Goal: Task Accomplishment & Management: Complete application form

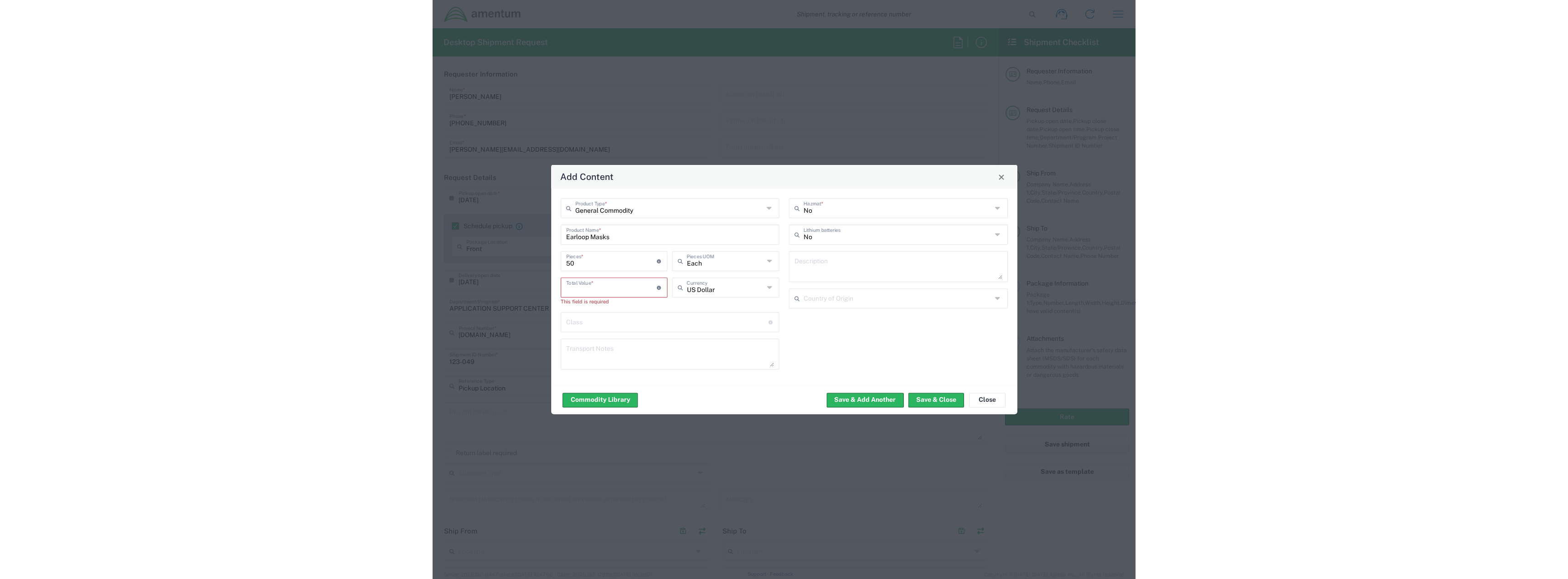
scroll to position [684, 0]
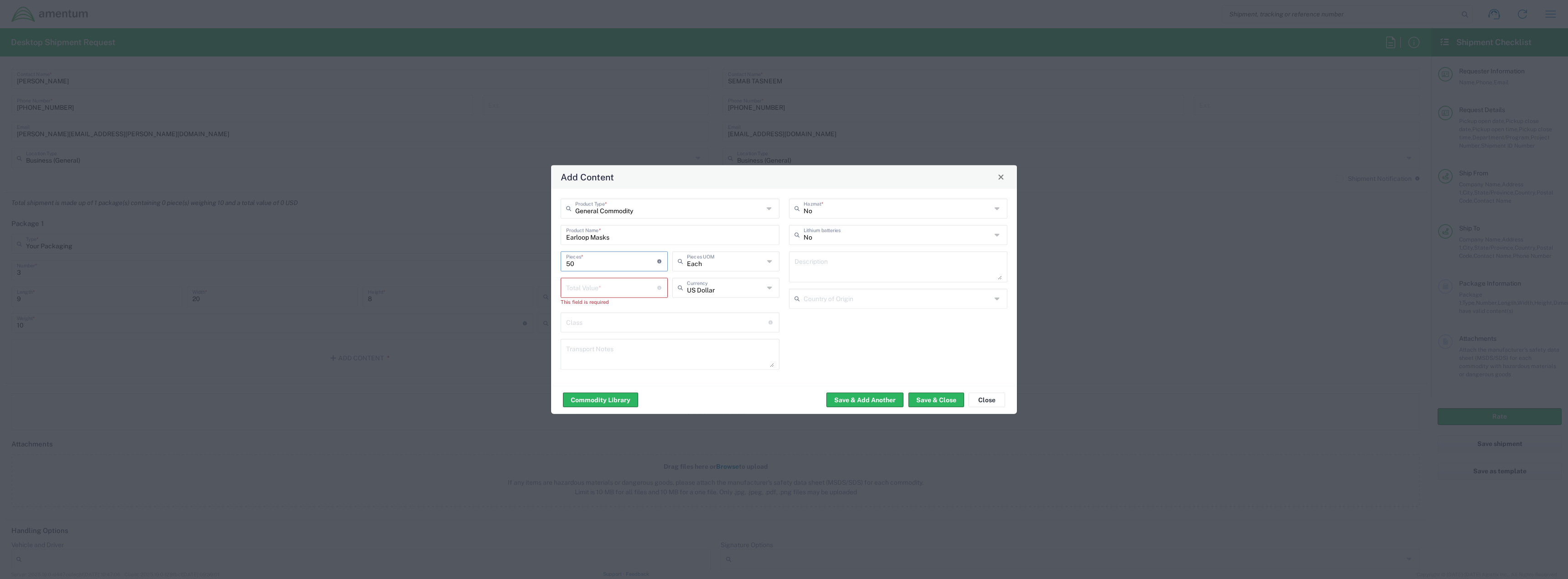
click at [580, 267] on input "50" at bounding box center [611, 261] width 91 height 16
drag, startPoint x: 554, startPoint y: 267, endPoint x: 523, endPoint y: 264, distance: 31.1
click at [523, 265] on div "Add Content General Commodity Product Type * Earloop Masks Product Name * 50 Pi…" at bounding box center [784, 289] width 1568 height 579
type input "12"
type input "Each"
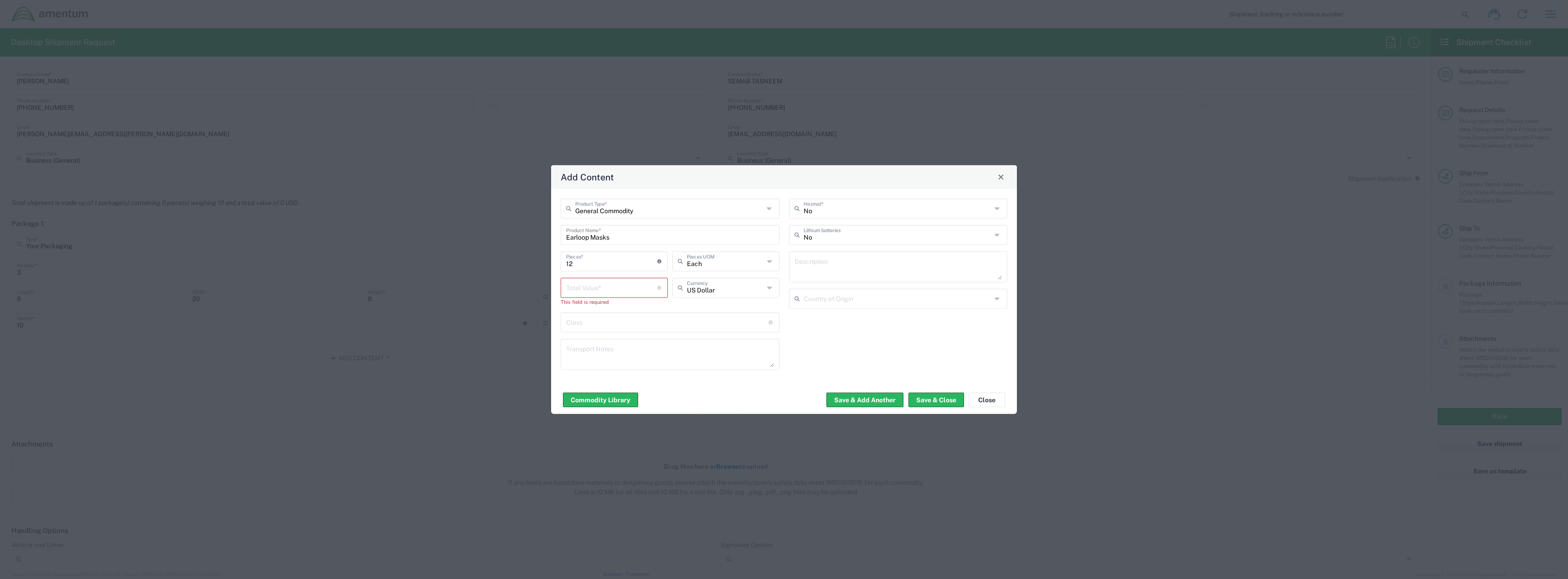
click at [702, 190] on div "General Commodity Product Type * Earloop Masks Product Name * 12 Pieces * Numbe…" at bounding box center [784, 286] width 466 height 197
click at [590, 286] on input "number" at bounding box center [611, 287] width 91 height 16
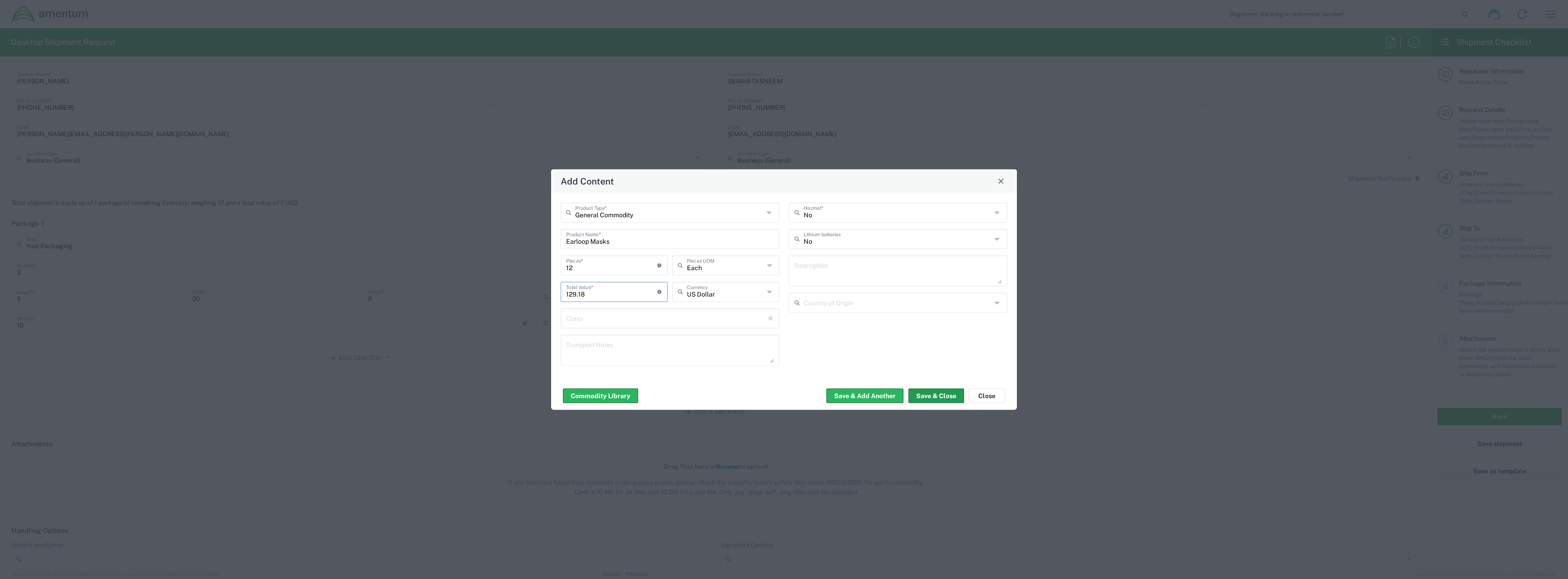
type input "129.18"
click at [702, 395] on button "Save & Close" at bounding box center [936, 396] width 56 height 15
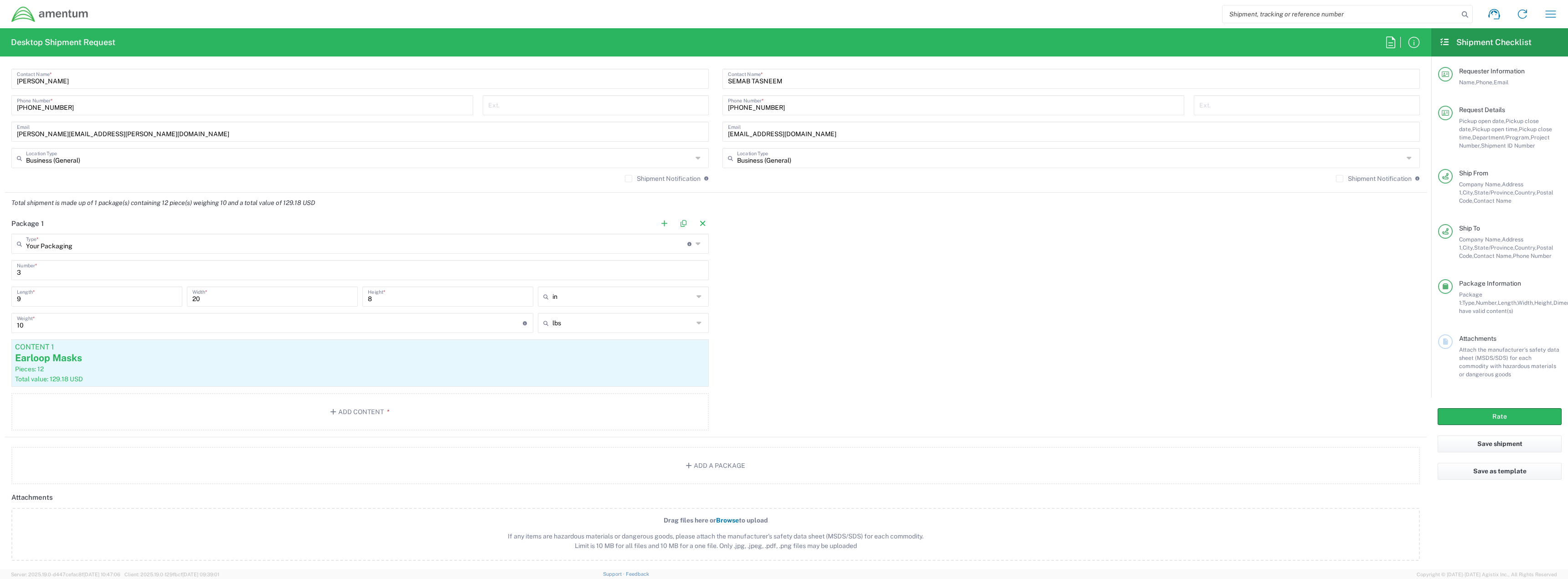
click at [48, 265] on input "3" at bounding box center [360, 270] width 687 height 16
type input "1"
click at [48, 301] on input "9" at bounding box center [97, 296] width 160 height 16
type input "13"
type input "21"
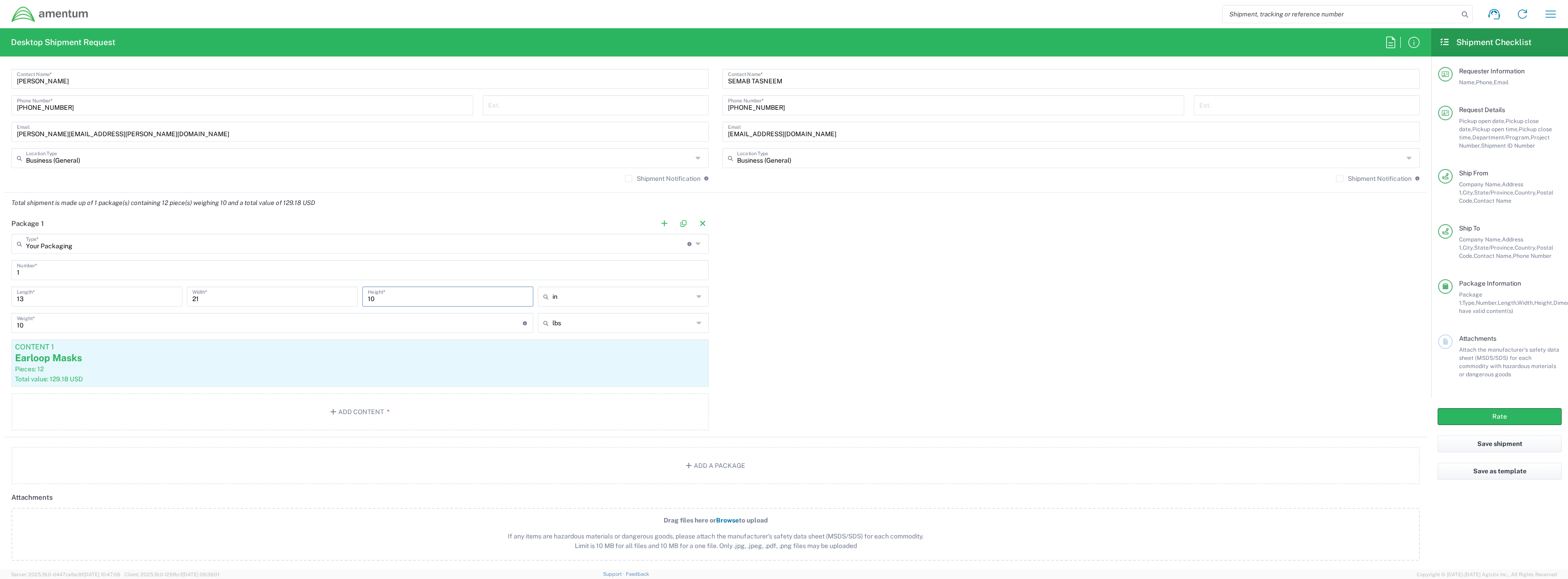
type input "10"
type input "33.02"
type input "53.34"
type input "25.4"
type input "c"
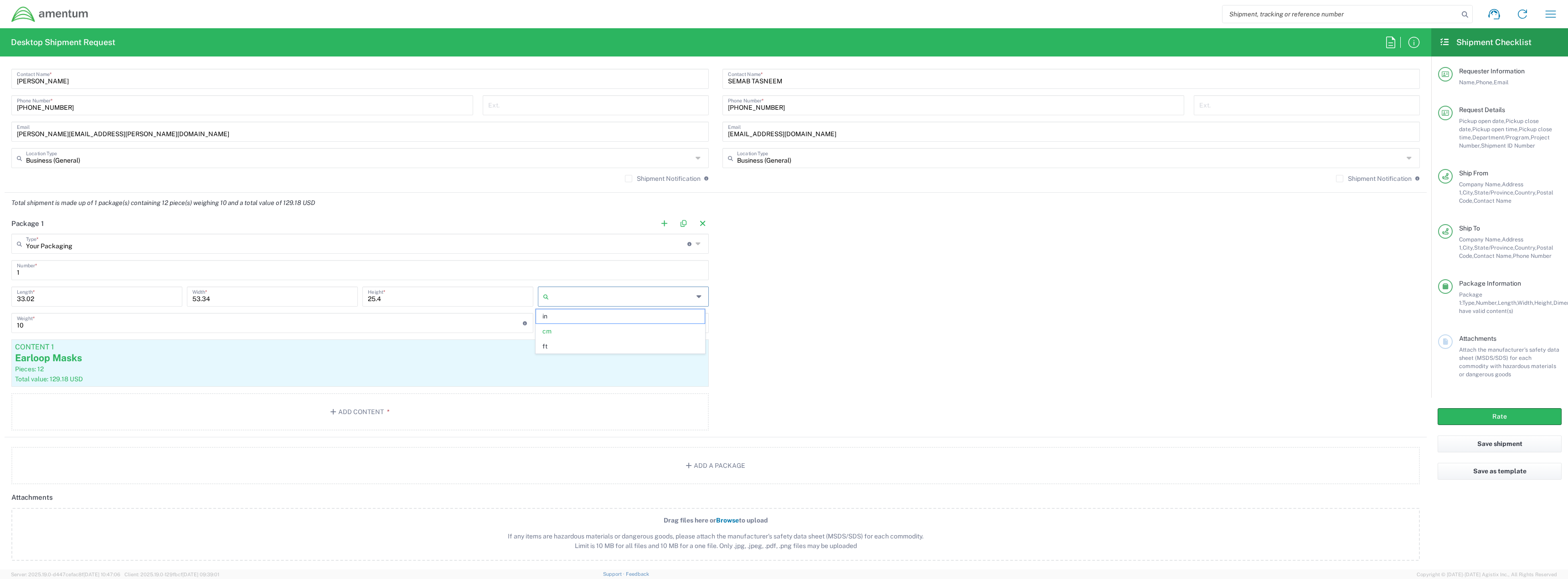
type input "13"
type input "21"
type input "10"
type input "in"
click at [33, 327] on input "10" at bounding box center [270, 323] width 506 height 16
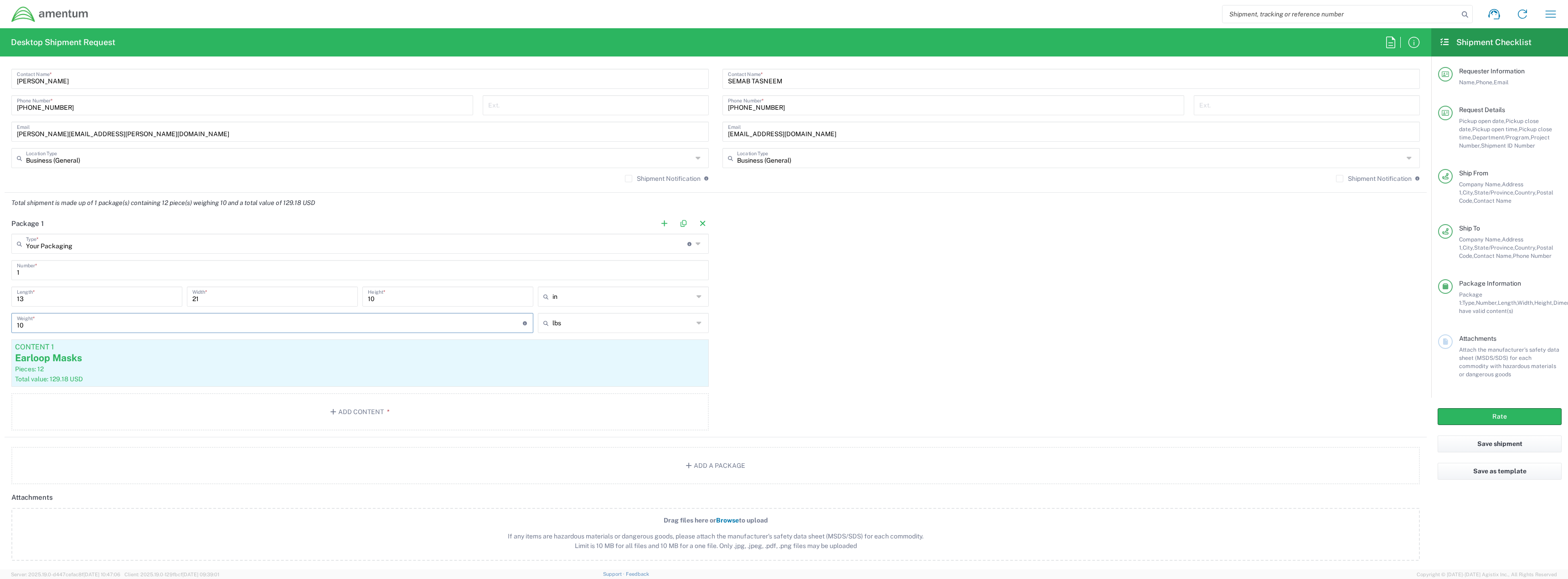
type input "1"
type input "25"
click at [567, 344] on span "lbs" at bounding box center [620, 343] width 168 height 14
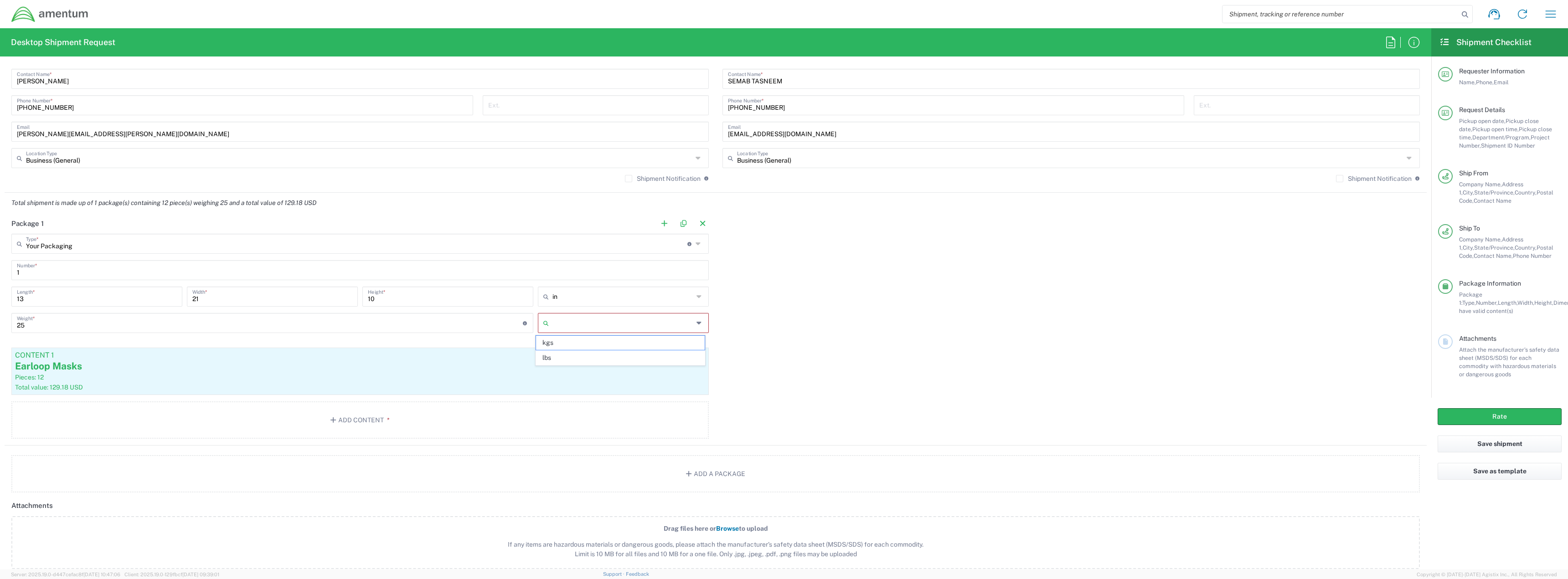
click at [644, 321] on input "text" at bounding box center [623, 323] width 141 height 15
click at [553, 360] on span "lbs" at bounding box center [620, 358] width 168 height 14
type input "lbs"
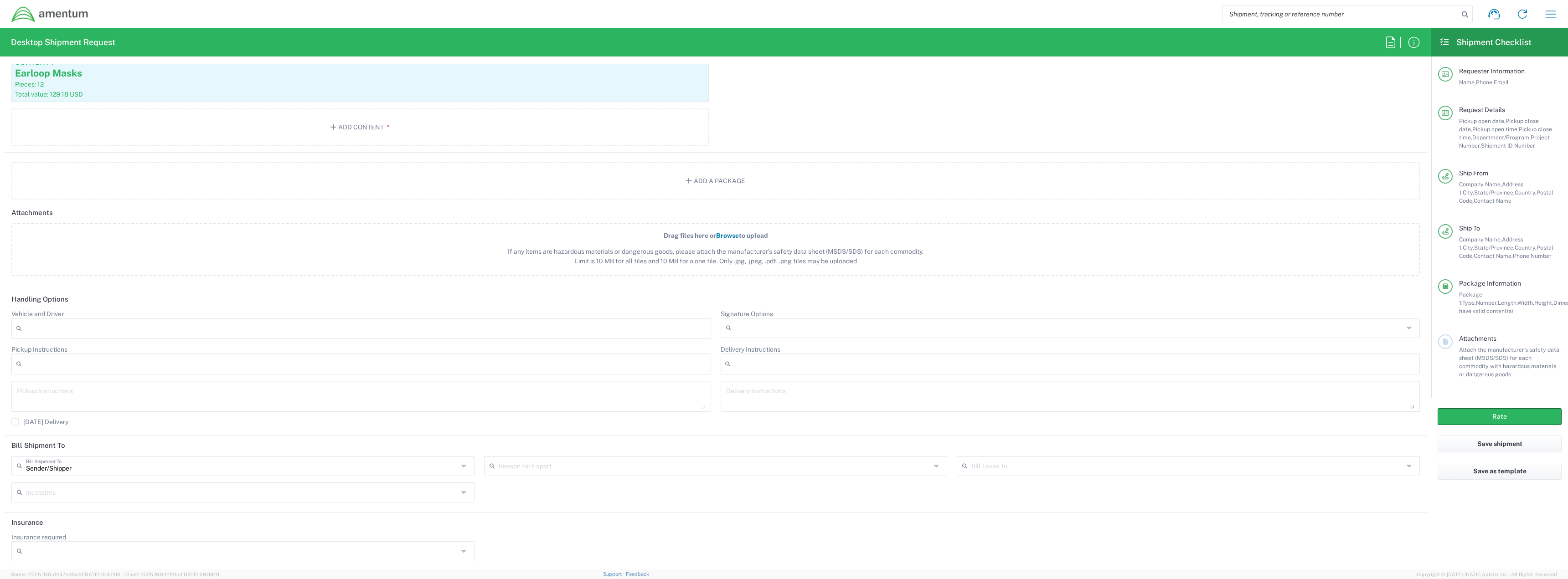
scroll to position [970, 0]
click at [388, 464] on input "text" at bounding box center [242, 464] width 432 height 16
click at [400, 448] on header "Bill Shipment To" at bounding box center [716, 443] width 1423 height 20
type input "Sender/Shipper"
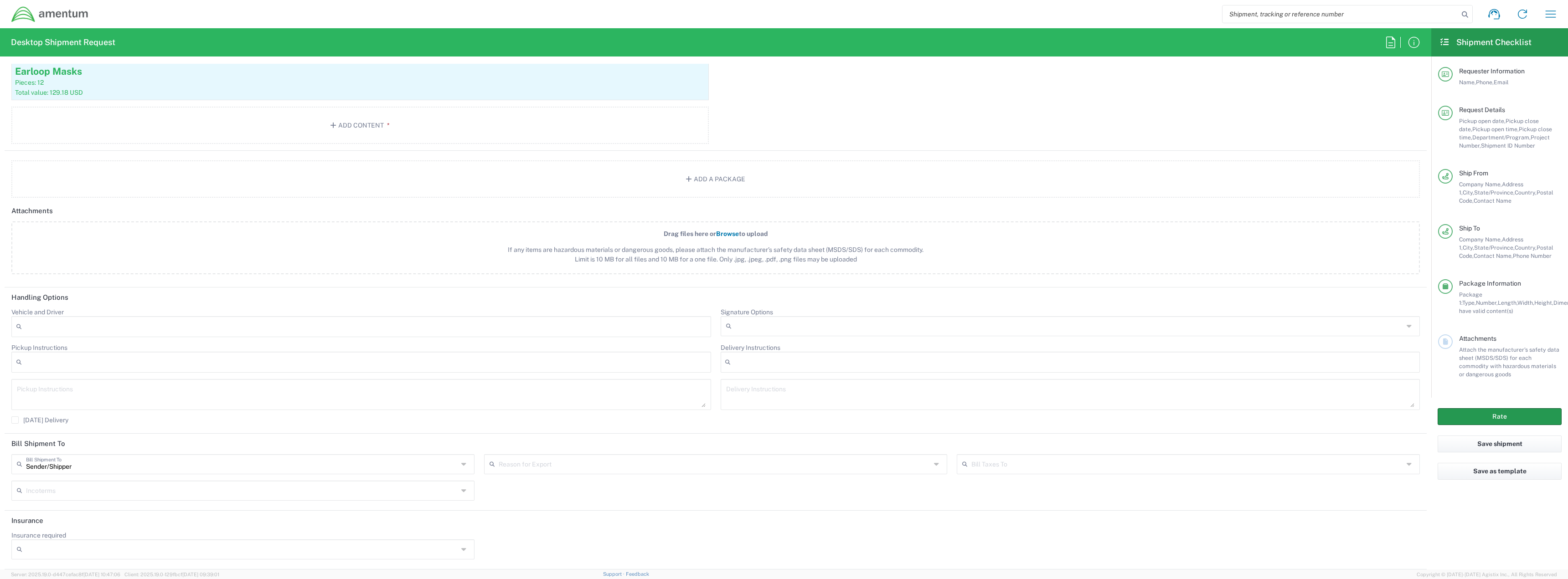
click at [702, 414] on button "Rate" at bounding box center [1499, 416] width 124 height 17
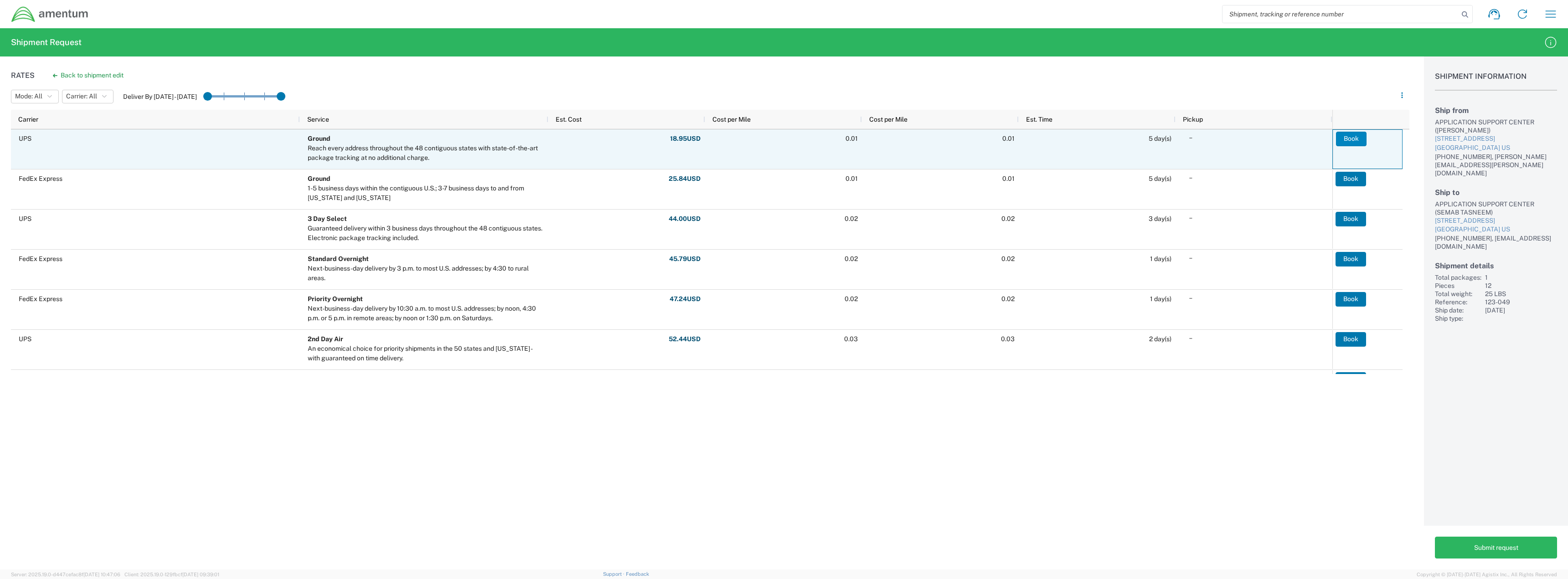
click at [702, 136] on button "Book" at bounding box center [1351, 138] width 31 height 15
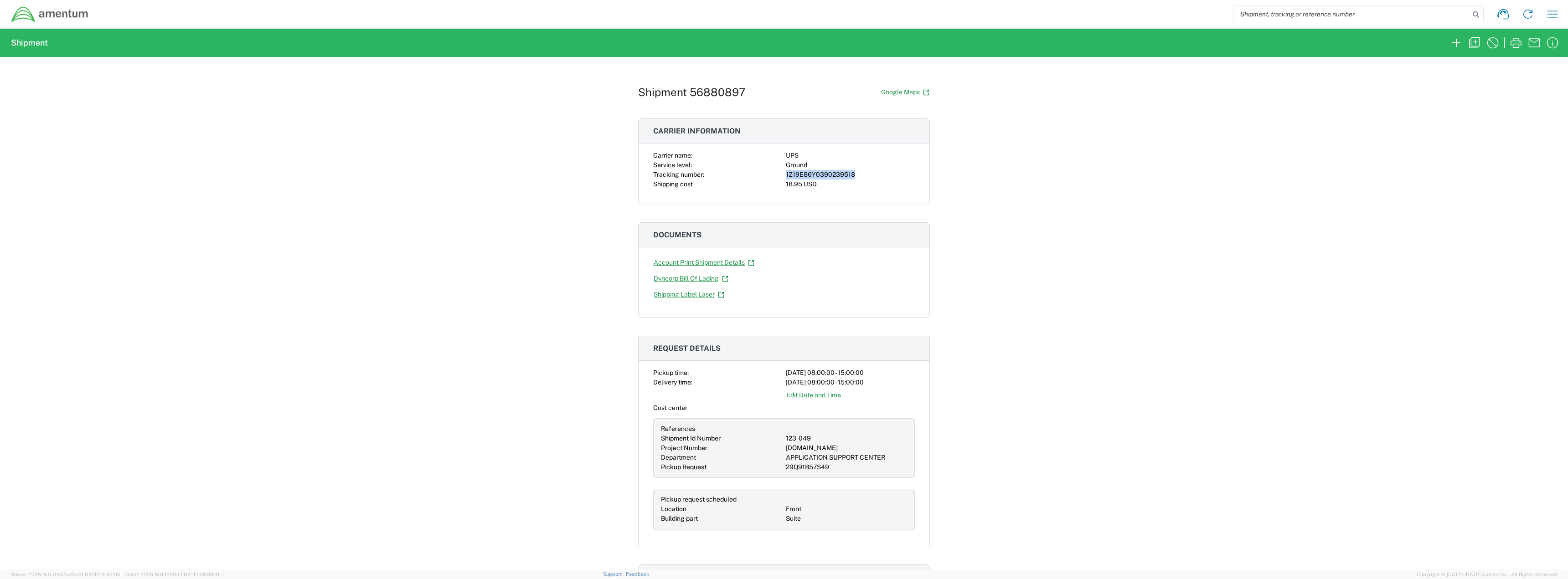
drag, startPoint x: 856, startPoint y: 174, endPoint x: 782, endPoint y: 171, distance: 74.1
click at [702, 171] on div "Carrier name: UPS Service level: Ground Tracking number: 1Z19E86Y0390239518 Shi…" at bounding box center [784, 169] width 262 height 38
copy div "1Z19E86Y0390239518"
click at [702, 297] on div at bounding box center [851, 294] width 129 height 16
click at [702, 44] on icon "button" at bounding box center [1456, 42] width 15 height 15
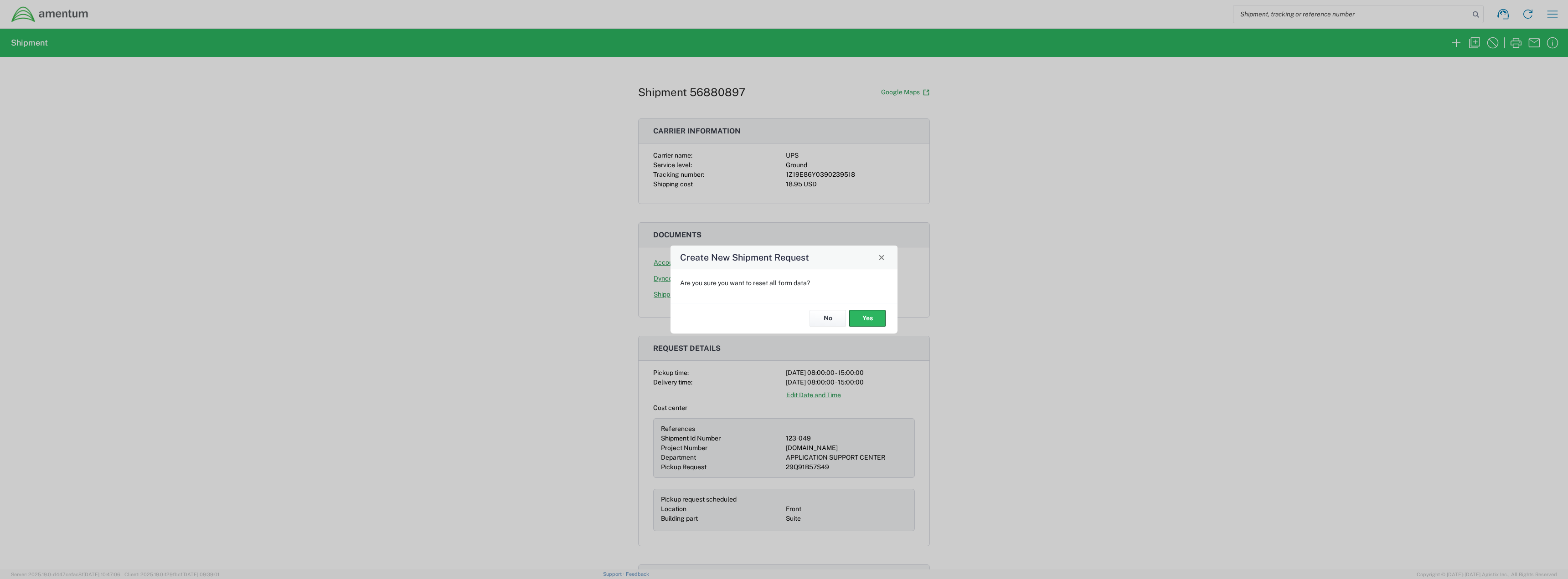
drag, startPoint x: 881, startPoint y: 259, endPoint x: 891, endPoint y: 262, distance: 10.4
click at [702, 260] on span "Close" at bounding box center [881, 257] width 6 height 6
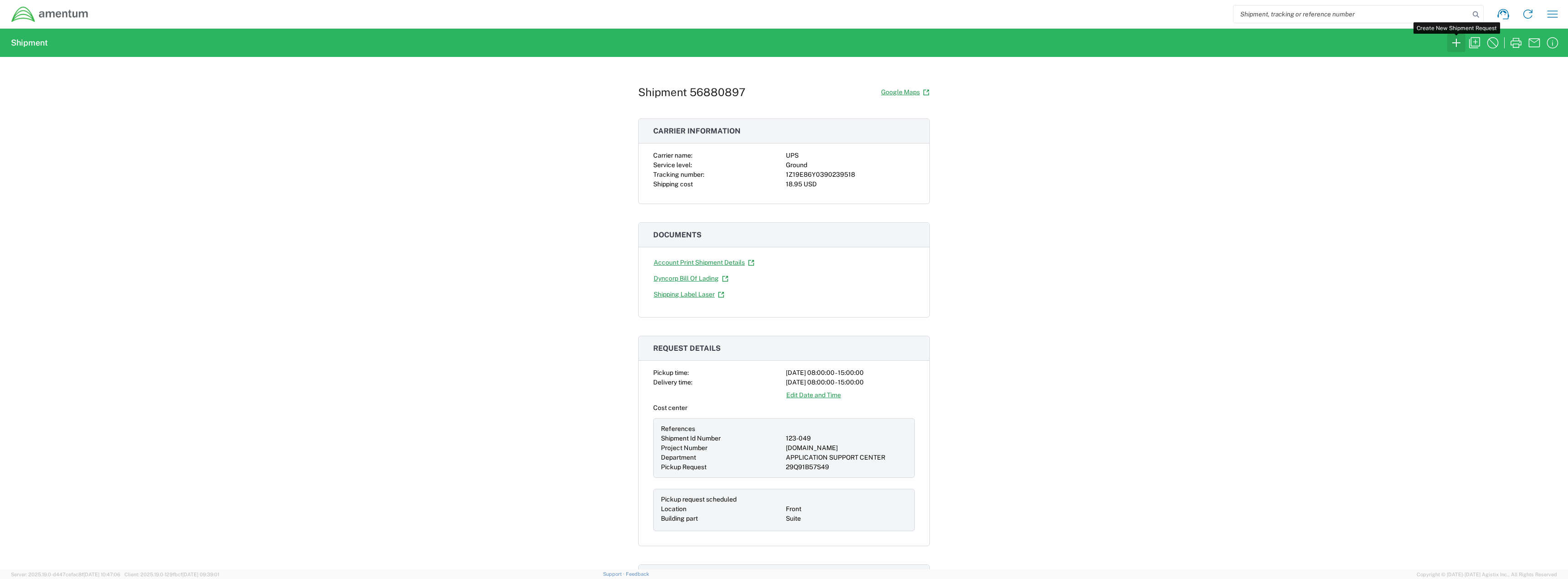
click at [702, 38] on icon "button" at bounding box center [1456, 42] width 15 height 15
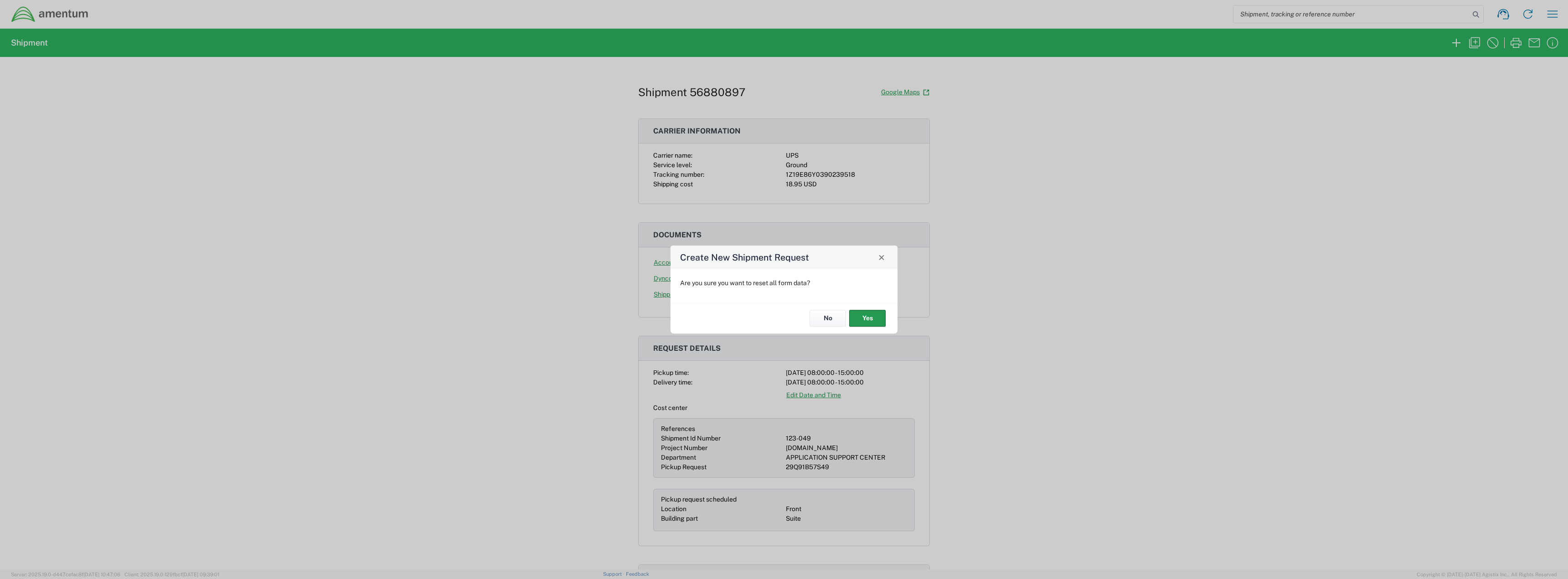
click at [702, 319] on button "Yes" at bounding box center [867, 318] width 36 height 17
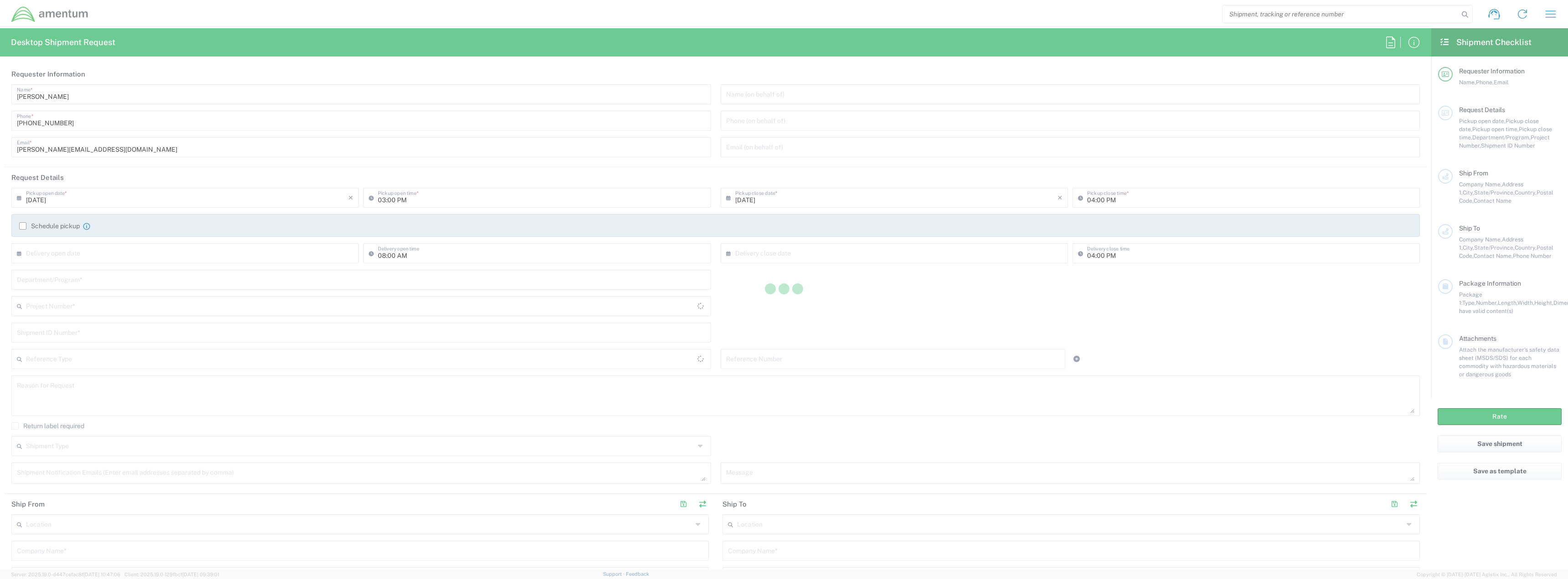
type input "[GEOGRAPHIC_DATA]"
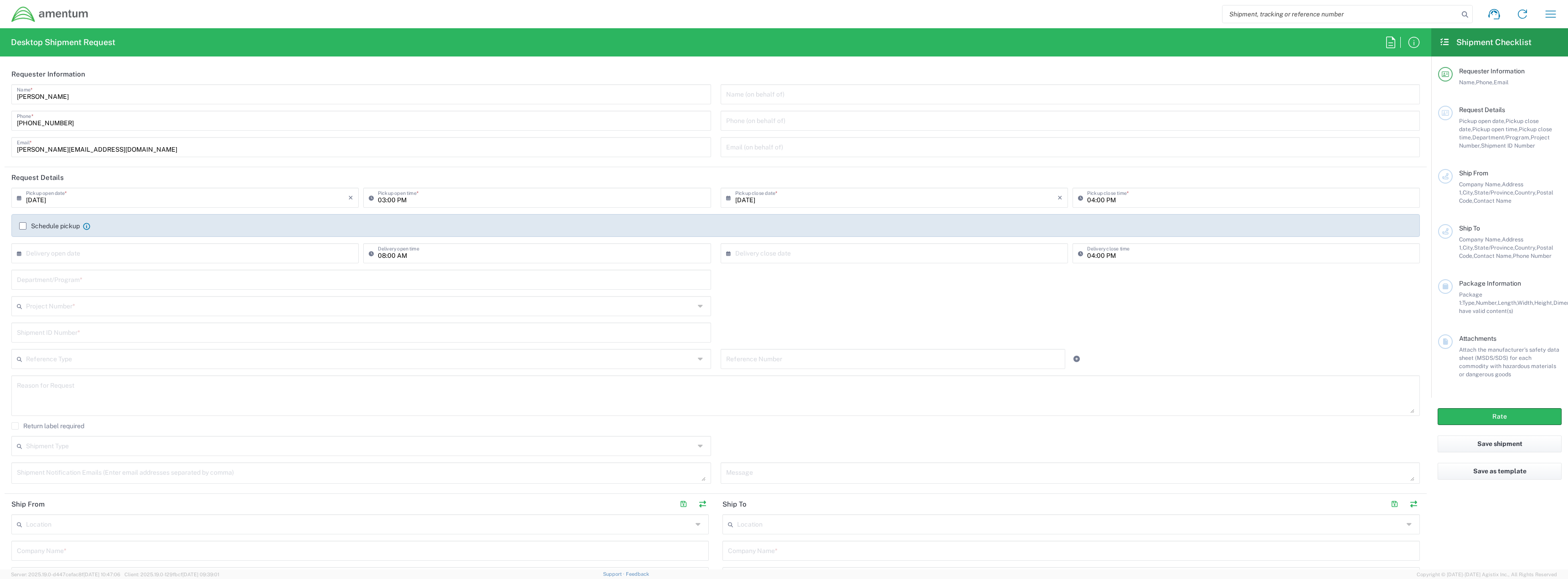
click at [265, 189] on div "[DATE] × Pickup open date *" at bounding box center [185, 197] width 347 height 20
click at [19, 200] on icon at bounding box center [21, 197] width 9 height 15
click at [160, 283] on span "22" at bounding box center [160, 280] width 14 height 12
type input "[DATE]"
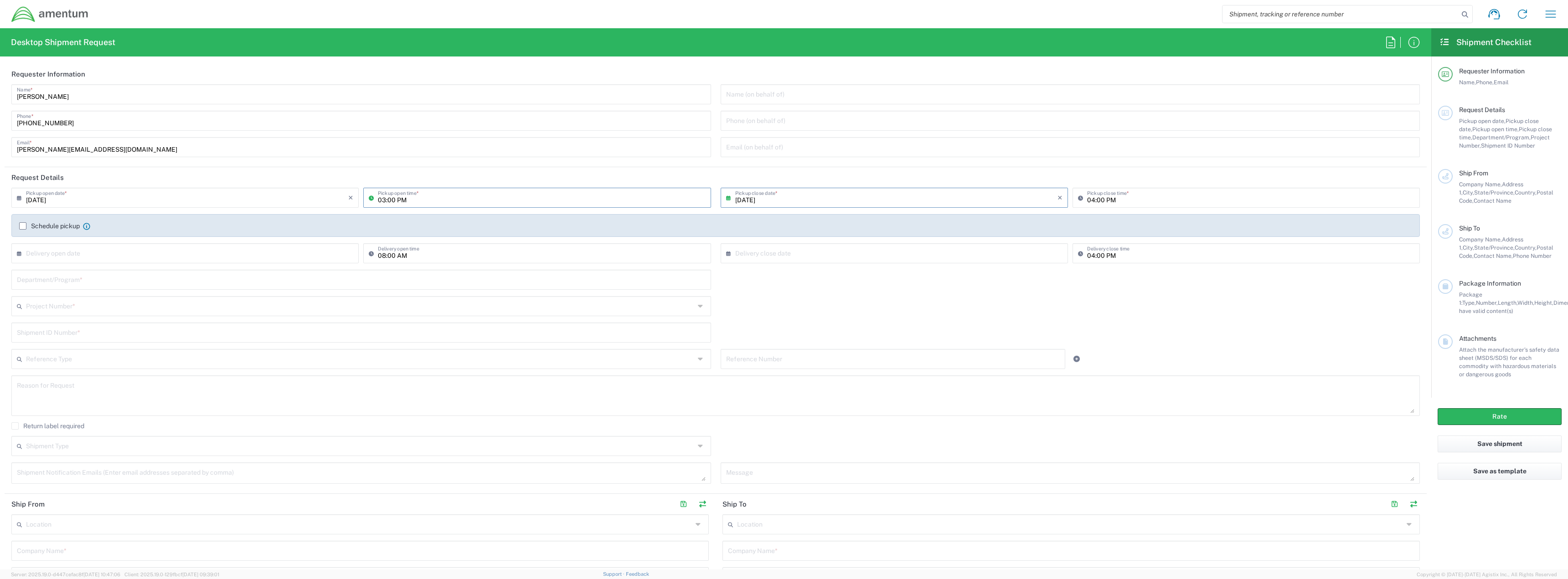
click at [464, 197] on input "03:00 PM" at bounding box center [541, 197] width 327 height 16
click at [365, 197] on div "03:00 PM Pickup open time *" at bounding box center [537, 197] width 347 height 20
click at [368, 197] on icon at bounding box center [373, 197] width 9 height 15
type input "08:00 AM"
click at [702, 194] on input "[DATE]" at bounding box center [896, 197] width 323 height 16
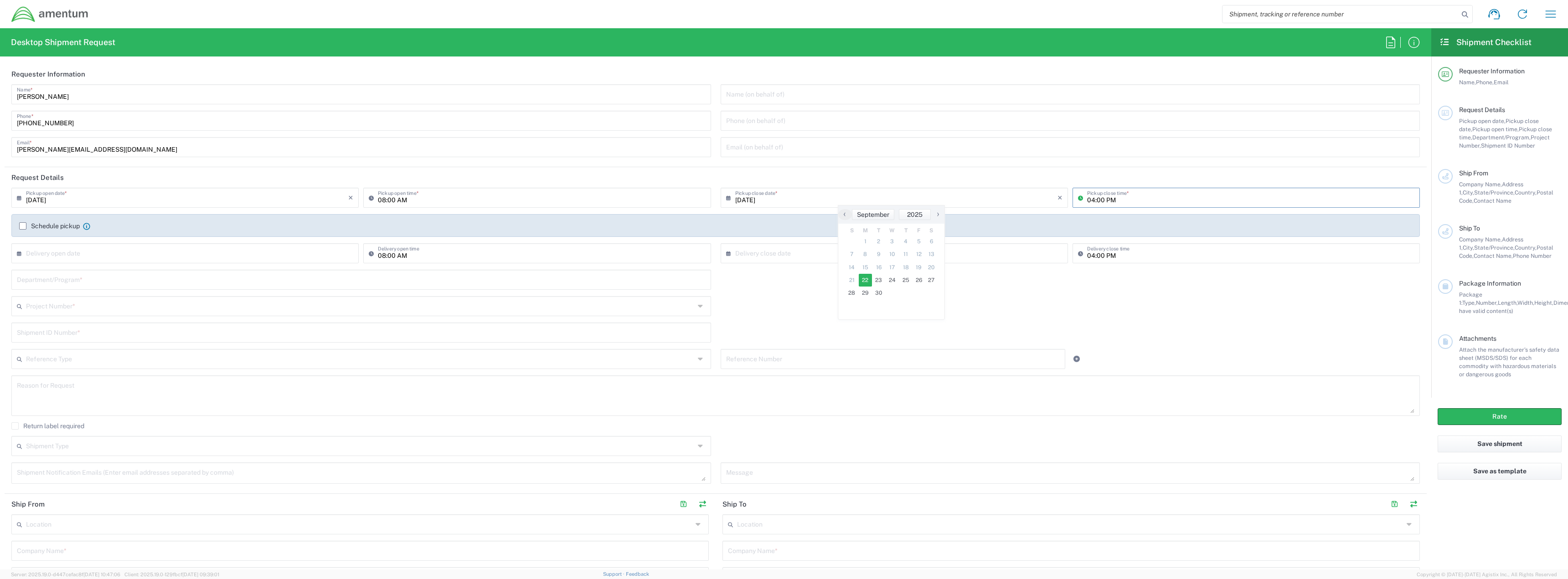
click at [702, 194] on input "04:00 PM" at bounding box center [1251, 197] width 327 height 16
type input "03:00 PM"
click at [36, 249] on input "text" at bounding box center [187, 253] width 323 height 16
click at [209, 335] on span "26" at bounding box center [213, 336] width 12 height 12
type input "[DATE]"
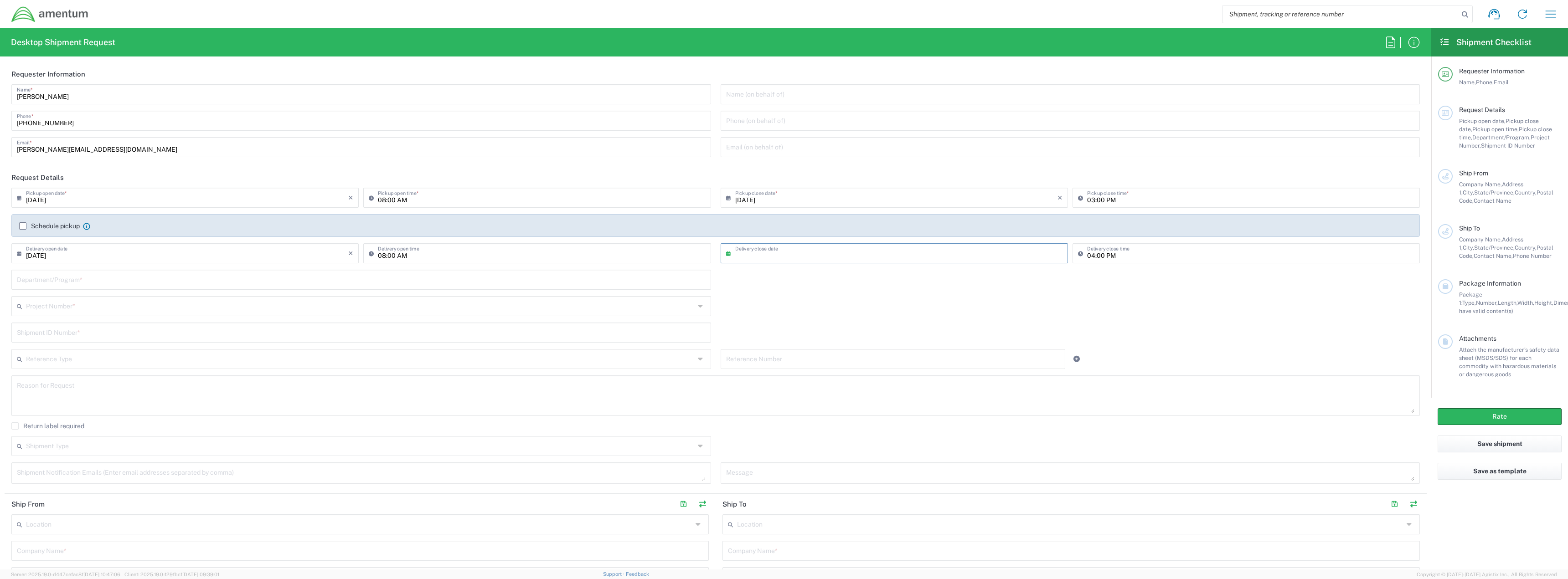
click at [702, 256] on input "text" at bounding box center [896, 253] width 323 height 16
click at [702, 336] on span "26" at bounding box center [919, 336] width 12 height 12
type input "[DATE]"
click at [702, 257] on input "04:00 PM" at bounding box center [1251, 253] width 327 height 16
type input "03:00 PM"
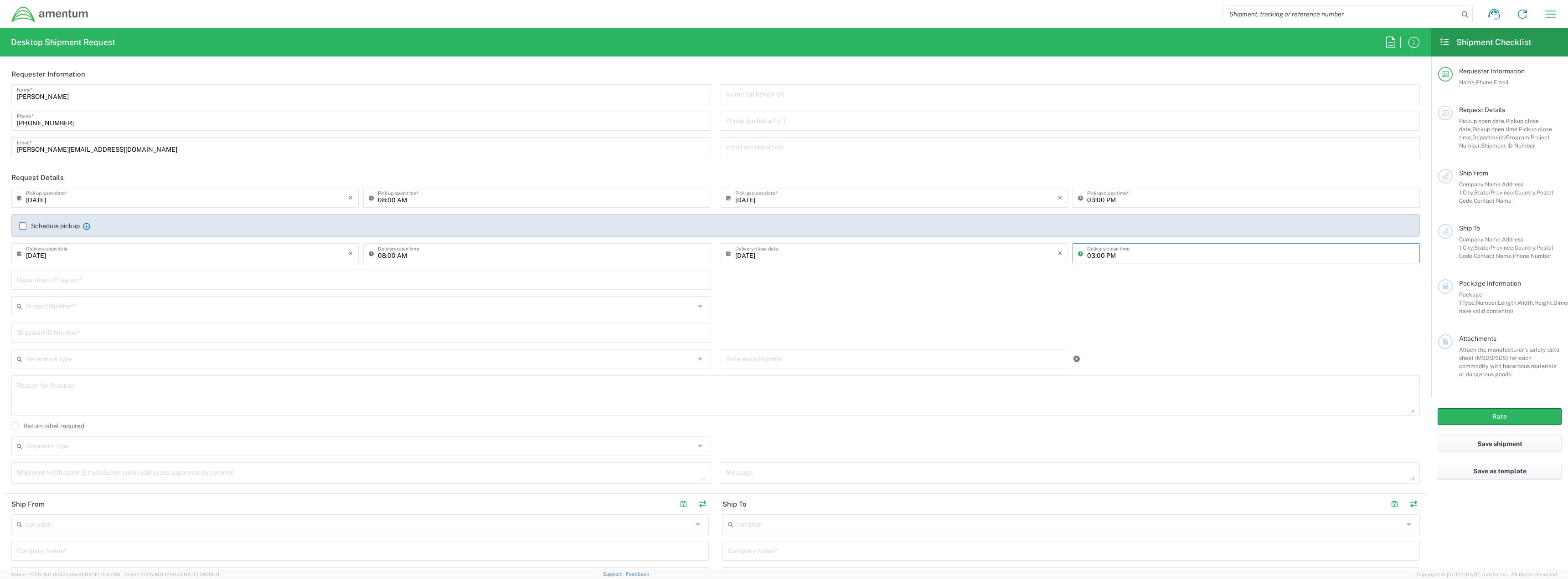
click at [702, 288] on div "Department/Program *" at bounding box center [716, 283] width 1418 height 26
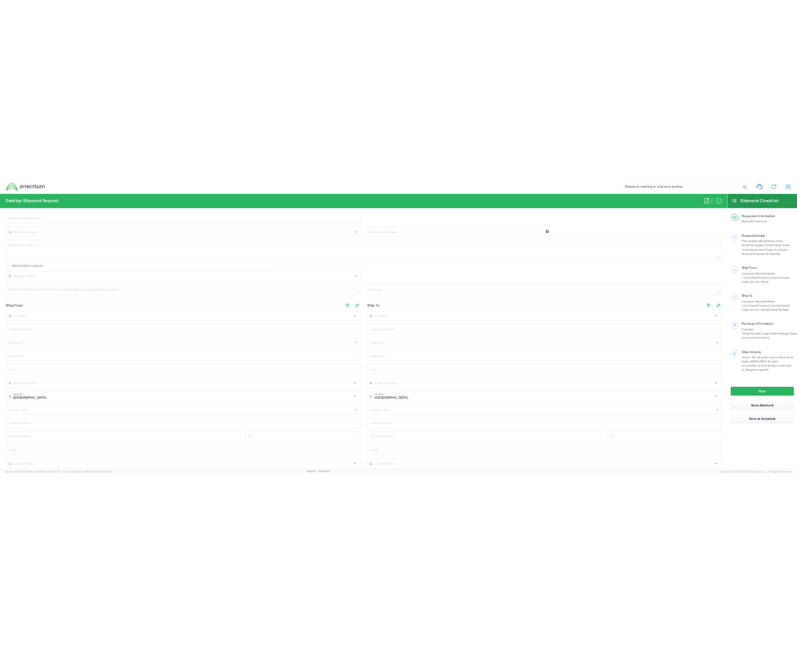
scroll to position [310, 0]
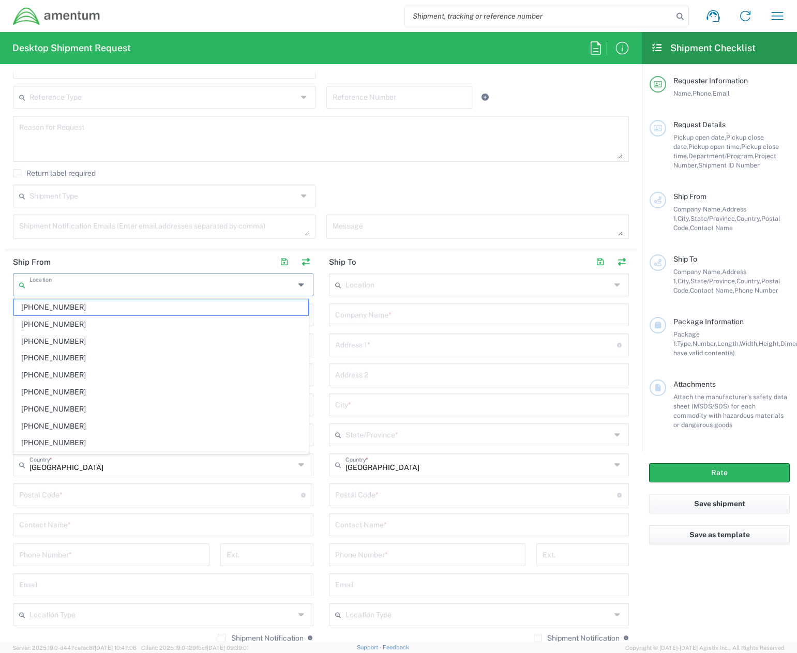
click at [42, 288] on input "text" at bounding box center [161, 284] width 265 height 18
paste input "APPLICATION SUPPORT CENTER"
type input "APPLICATION SUPPORT CENTER"
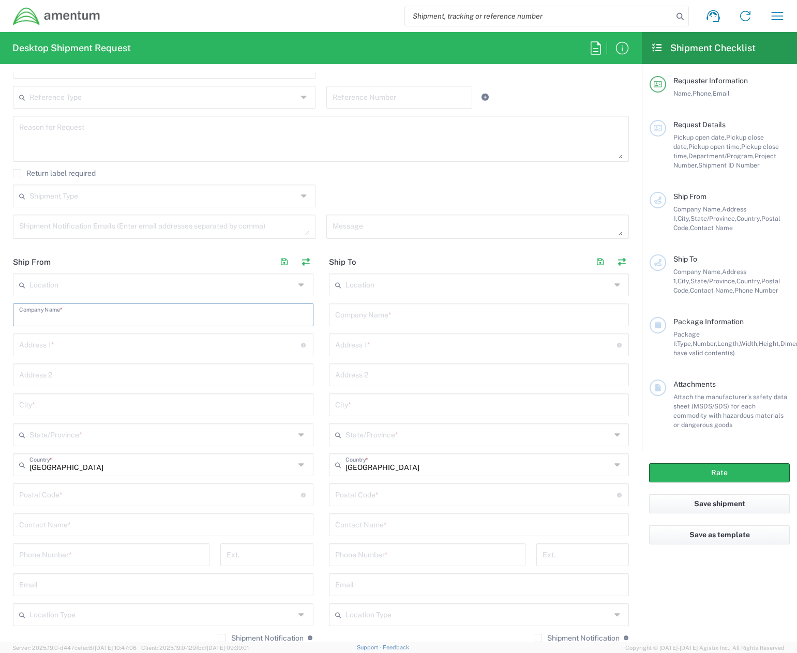
paste input "APPLICATION SUPPORT CENTER"
type input "APPLICATION SUPPORT CENTER"
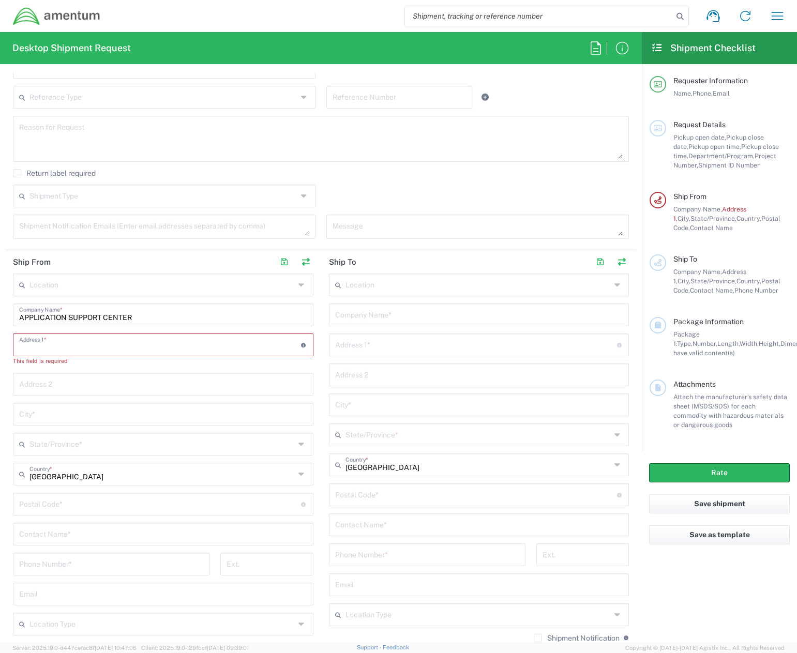
click at [28, 340] on input "text" at bounding box center [160, 344] width 282 height 18
paste input "660 SOUTH 200 EAST"
type input "660 SOUTH 200 EAST"
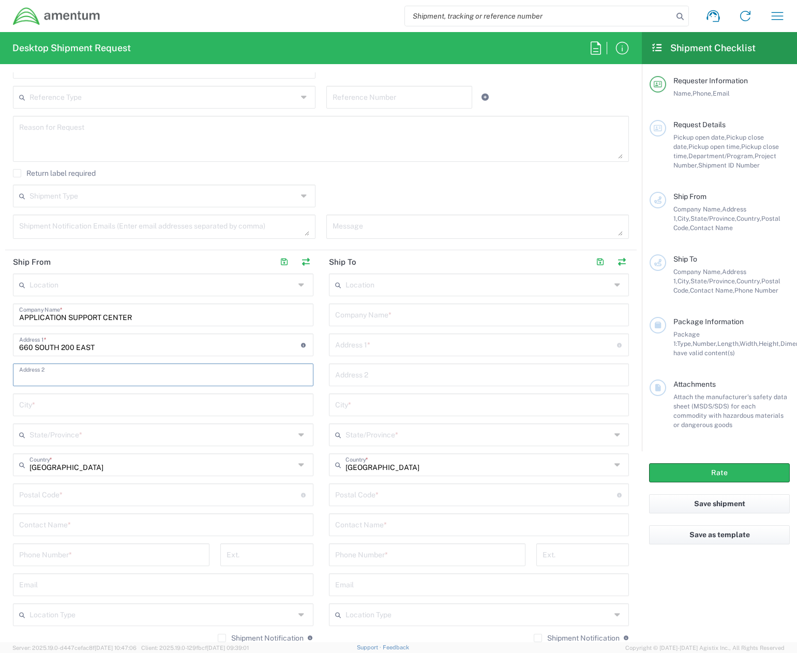
click at [57, 366] on input "text" at bounding box center [163, 374] width 288 height 18
paste input "4TH FLOOR SUITE 400"
type input "4TH FLOOR SUITE 400"
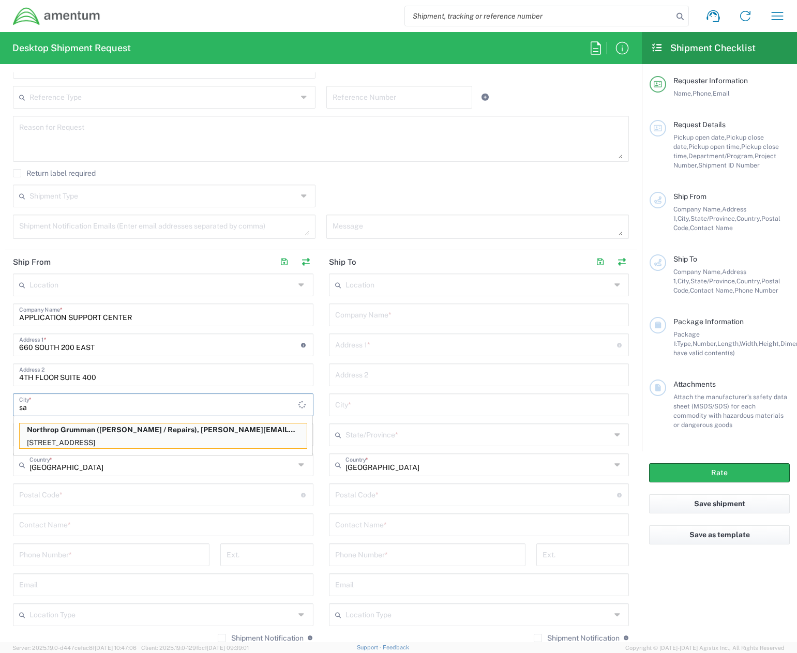
type input "s"
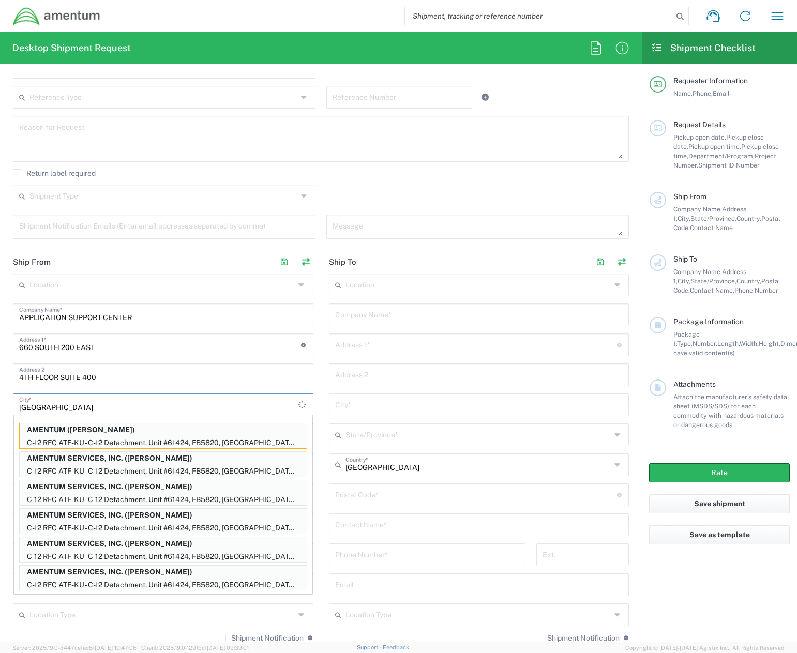
type input "[GEOGRAPHIC_DATA]"
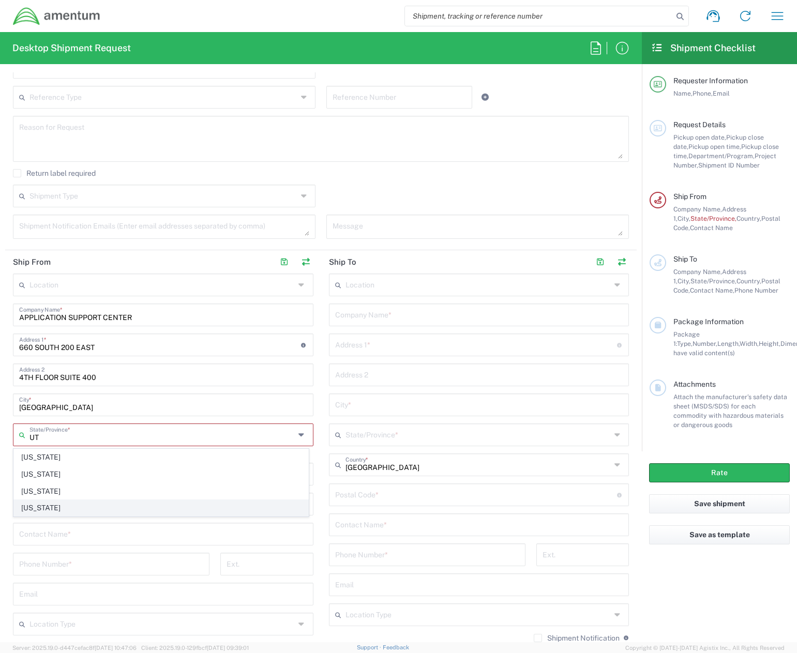
click at [32, 505] on span "[US_STATE]" at bounding box center [161, 508] width 294 height 16
type input "[US_STATE]"
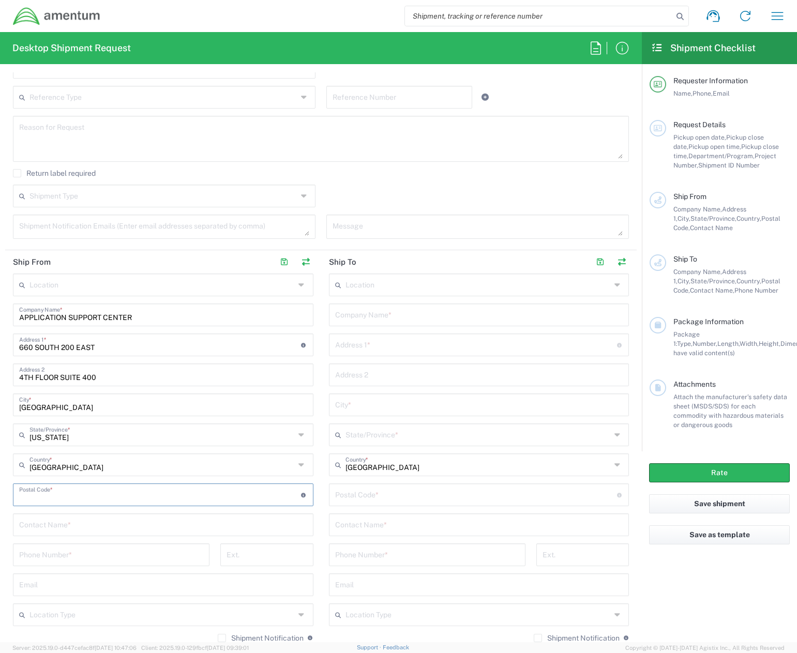
click at [79, 499] on input "undefined" at bounding box center [160, 494] width 282 height 18
paste input "84111-3835"
type input "84111-3835"
click at [68, 531] on input "text" at bounding box center [163, 524] width 288 height 18
paste input "[PERSON_NAME]"
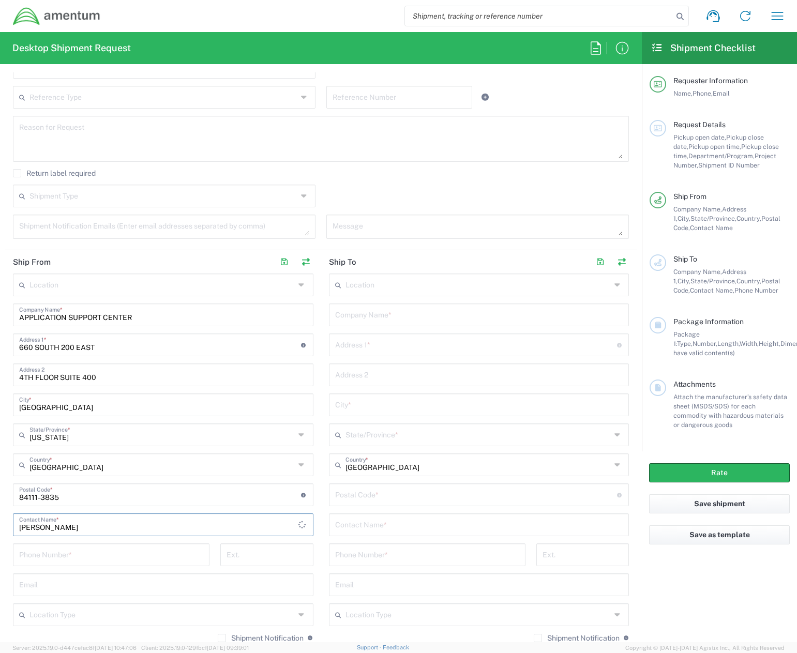
type input "[PERSON_NAME]"
click at [41, 561] on input "tel" at bounding box center [111, 554] width 184 height 18
paste input "[PERSON_NAME]"
type input "[PERSON_NAME]"
click at [132, 551] on input "tel" at bounding box center [111, 554] width 184 height 18
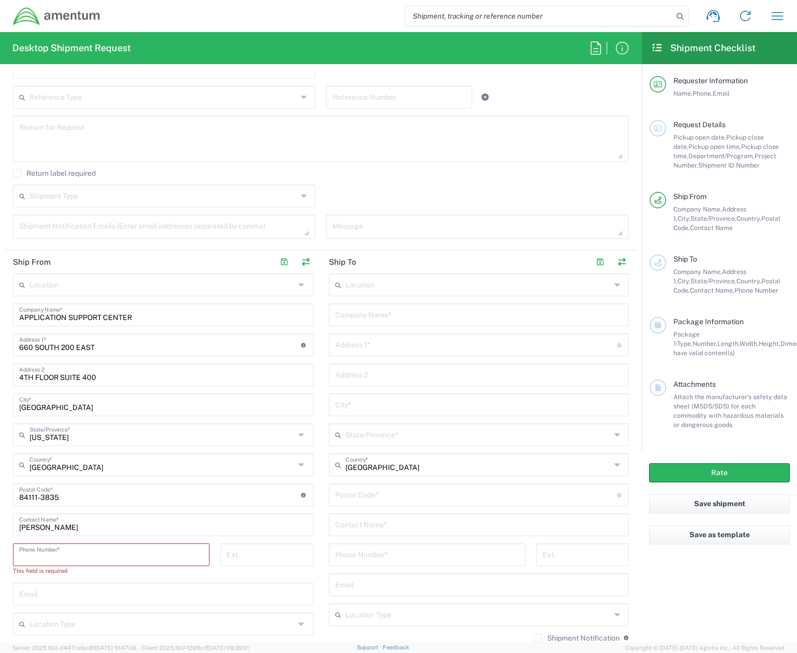
paste input "[PHONE_NUMBER]"
type input "[PHONE_NUMBER]"
click at [81, 584] on input "text" at bounding box center [163, 584] width 288 height 18
paste input "[PERSON_NAME][EMAIL_ADDRESS][PERSON_NAME][DOMAIN_NAME]"
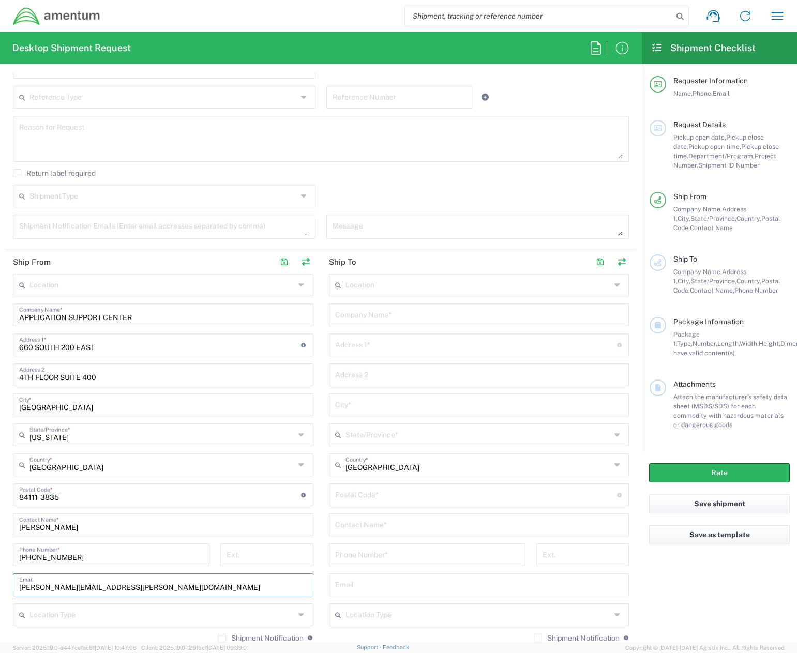
type input "[PERSON_NAME][EMAIL_ADDRESS][PERSON_NAME][DOMAIN_NAME]"
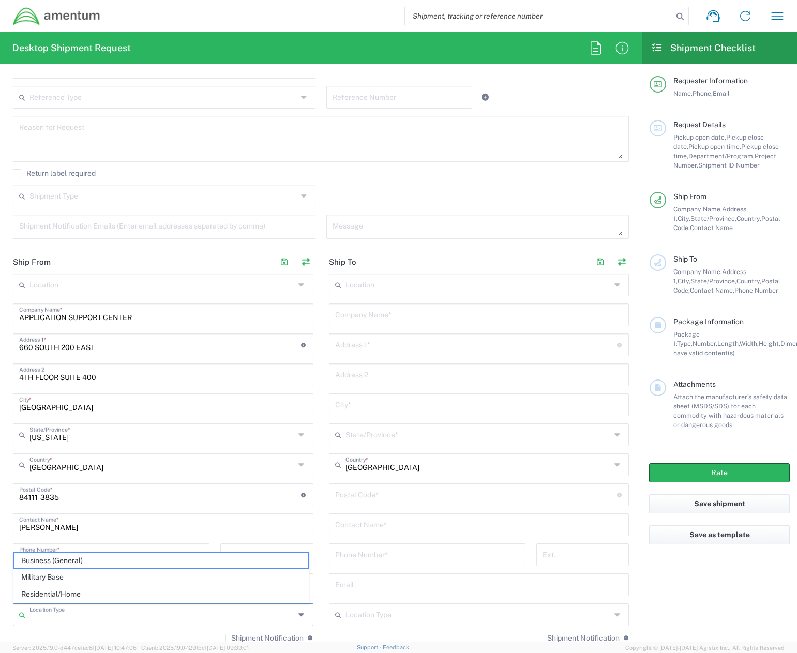
click at [73, 616] on input "text" at bounding box center [161, 614] width 265 height 18
click at [59, 562] on span "Business (General)" at bounding box center [161, 561] width 294 height 16
type input "Business (General)"
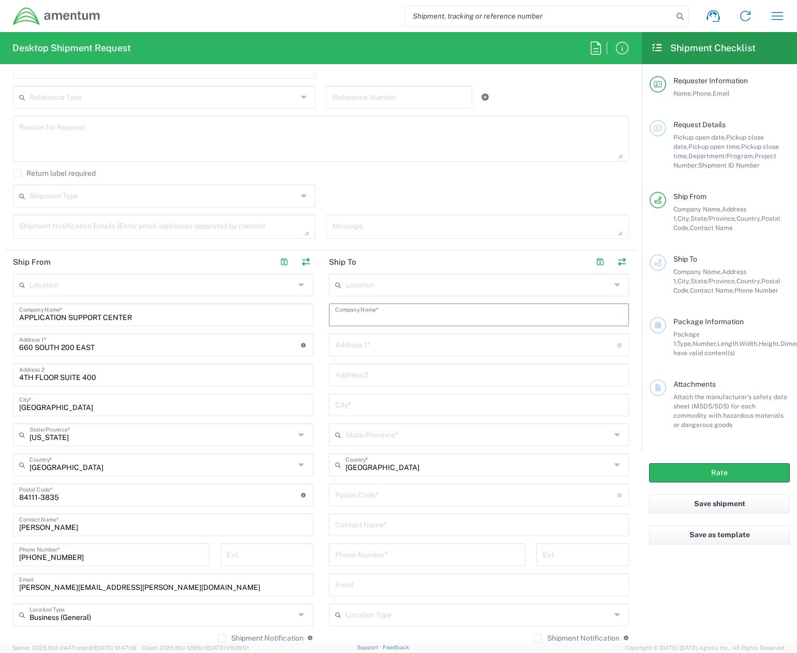
click at [371, 317] on input "text" at bounding box center [479, 314] width 288 height 18
paste input "APPLICATION SUPPORT CENTER"
type input "APPLICATION SUPPORT CENTER"
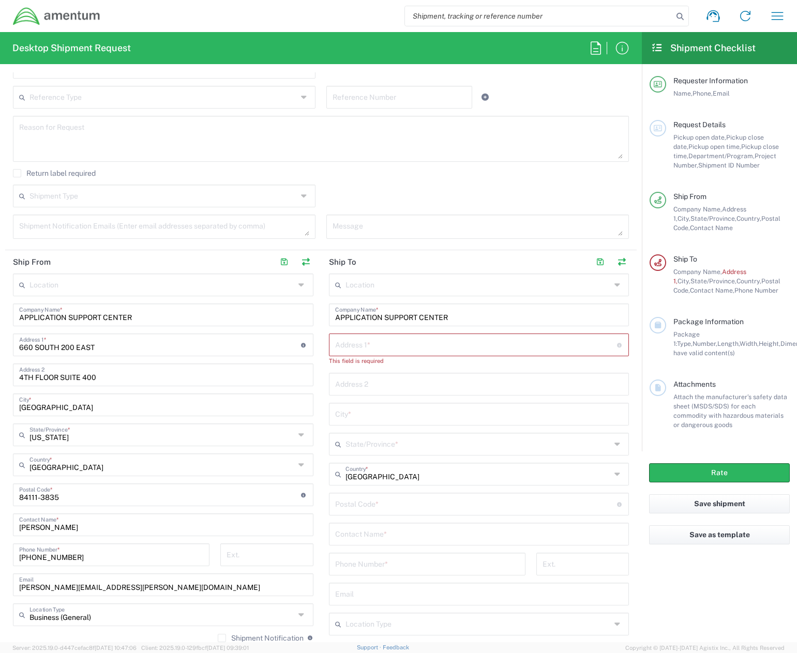
click at [357, 340] on input "text" at bounding box center [476, 344] width 282 height 18
paste input "[STREET_ADDRESS]"
type input "[STREET_ADDRESS]"
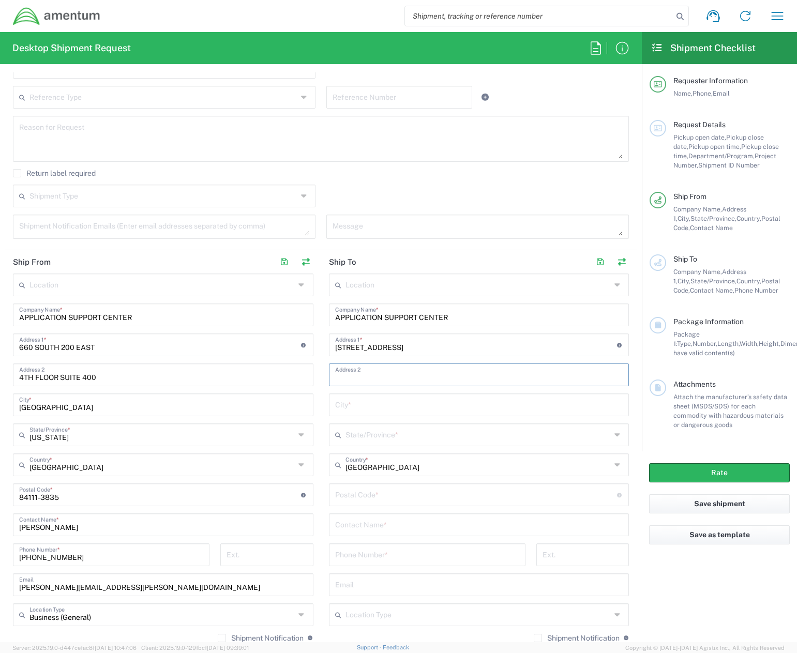
click at [358, 372] on input "text" at bounding box center [479, 374] width 288 height 18
paste input "SUITE 400"
type input "SUITE 400"
click at [342, 409] on input "text" at bounding box center [479, 404] width 288 height 18
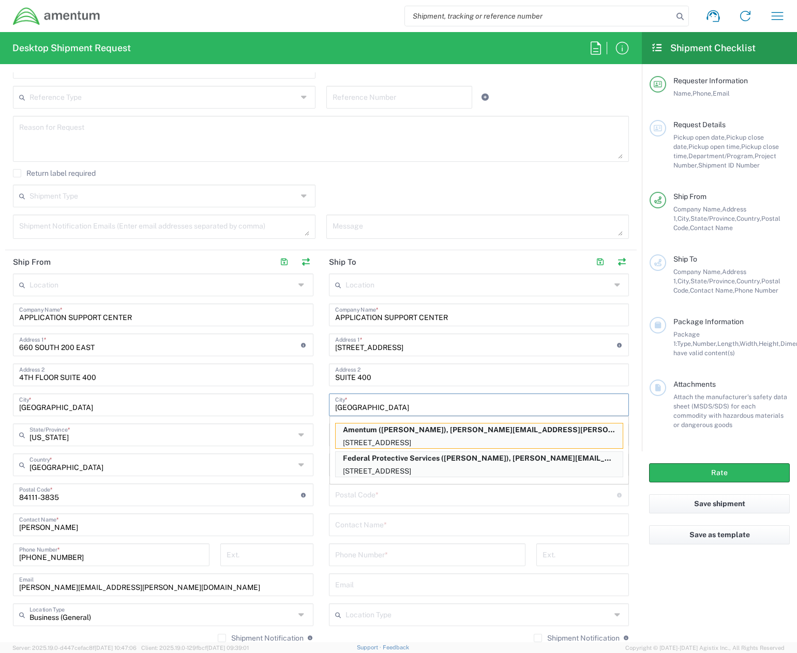
type input "[GEOGRAPHIC_DATA]"
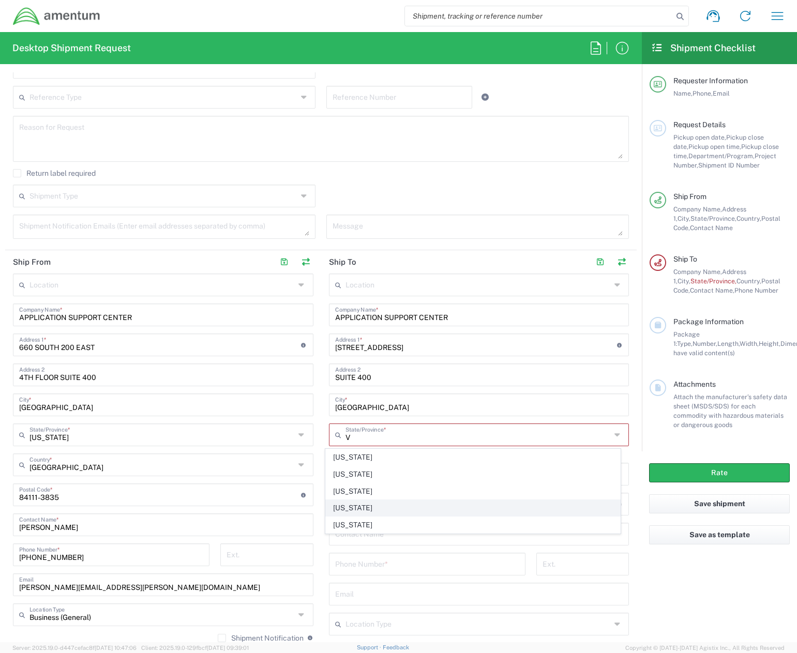
click at [341, 507] on span "[US_STATE]" at bounding box center [473, 508] width 294 height 16
type input "[US_STATE]"
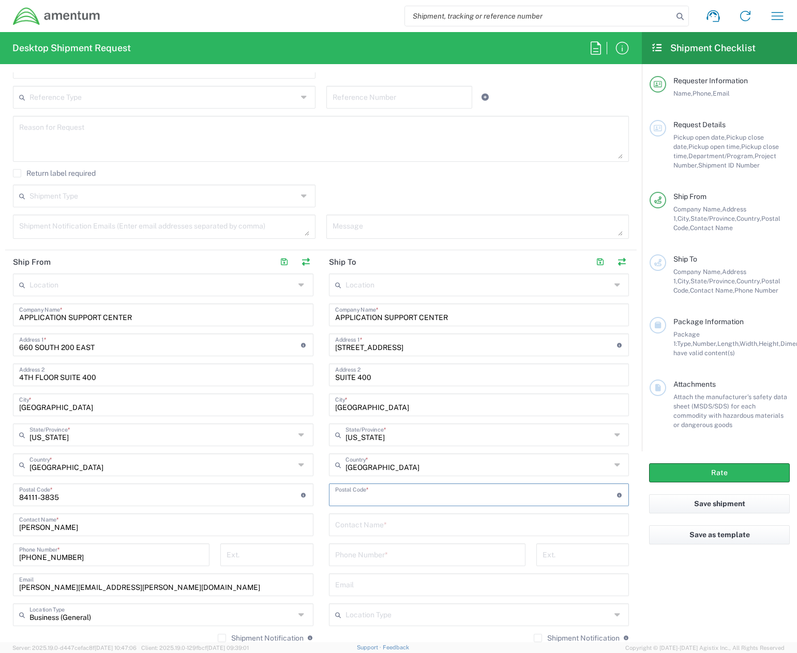
click at [353, 500] on input "undefined" at bounding box center [476, 494] width 282 height 18
type input "22314"
click at [409, 526] on input "text" at bounding box center [479, 524] width 288 height 18
paste input "SEMAB TASNEEM"
type input "SEMAB TASNEEM"
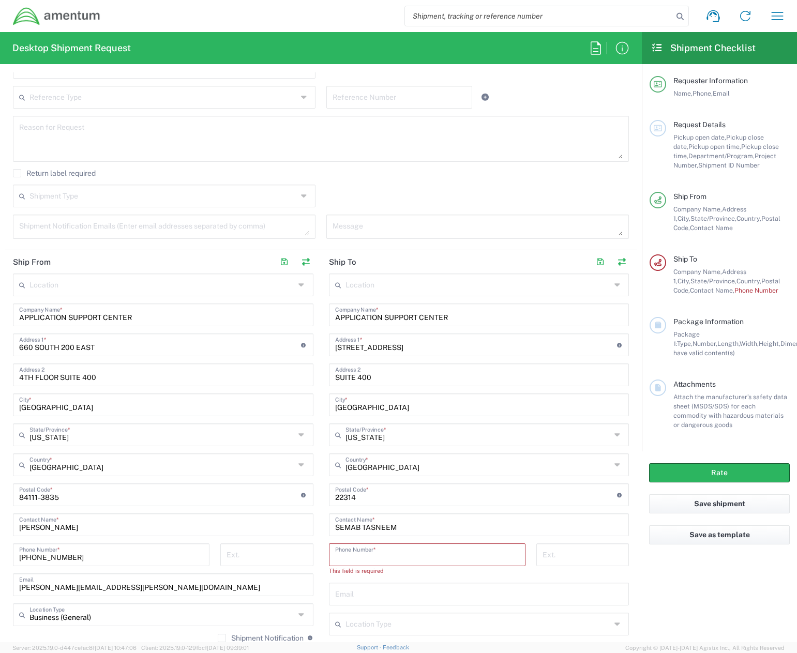
click at [379, 547] on input "tel" at bounding box center [427, 554] width 184 height 18
paste input "[PHONE_NUMBER]"
type input "[PHONE_NUMBER]"
click at [397, 588] on input "text" at bounding box center [479, 584] width 288 height 18
paste input "[EMAIL_ADDRESS][DOMAIN_NAME]"
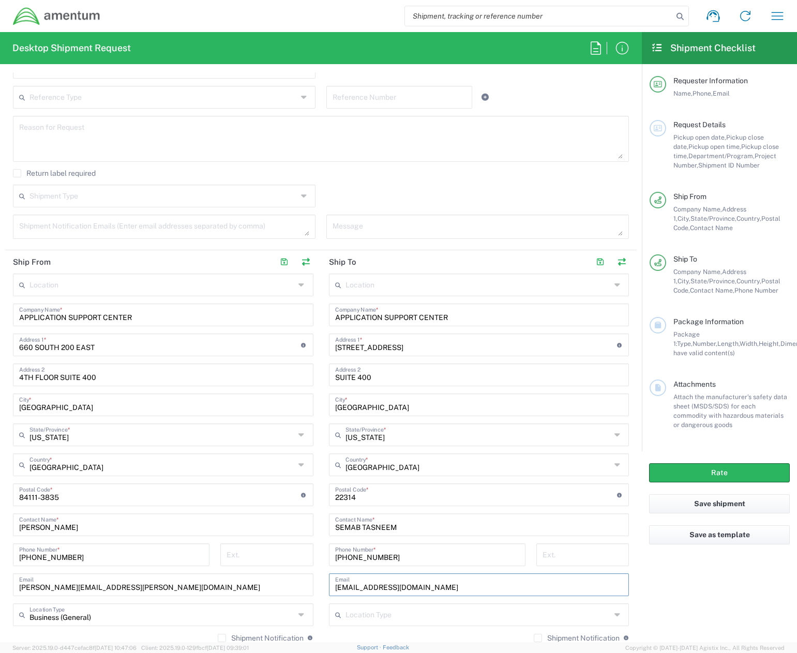
type input "[EMAIL_ADDRESS][DOMAIN_NAME]"
click at [394, 610] on input "text" at bounding box center [478, 614] width 265 height 18
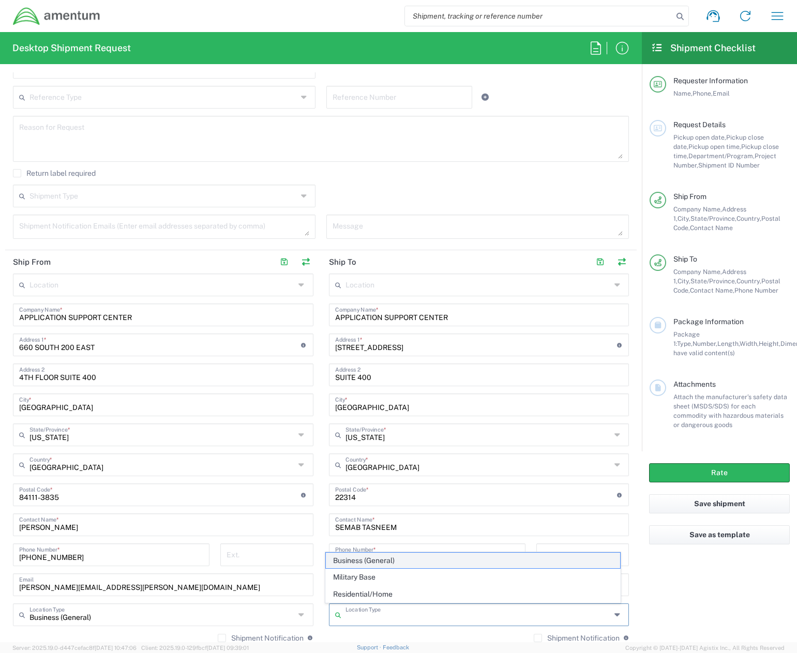
click at [363, 561] on span "Business (General)" at bounding box center [473, 561] width 294 height 16
type input "Business (General)"
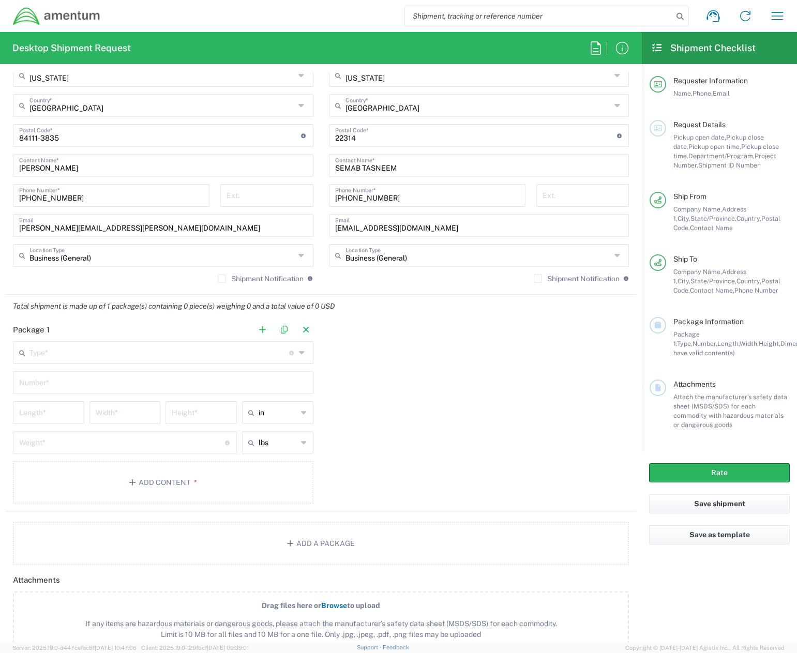
scroll to position [672, 0]
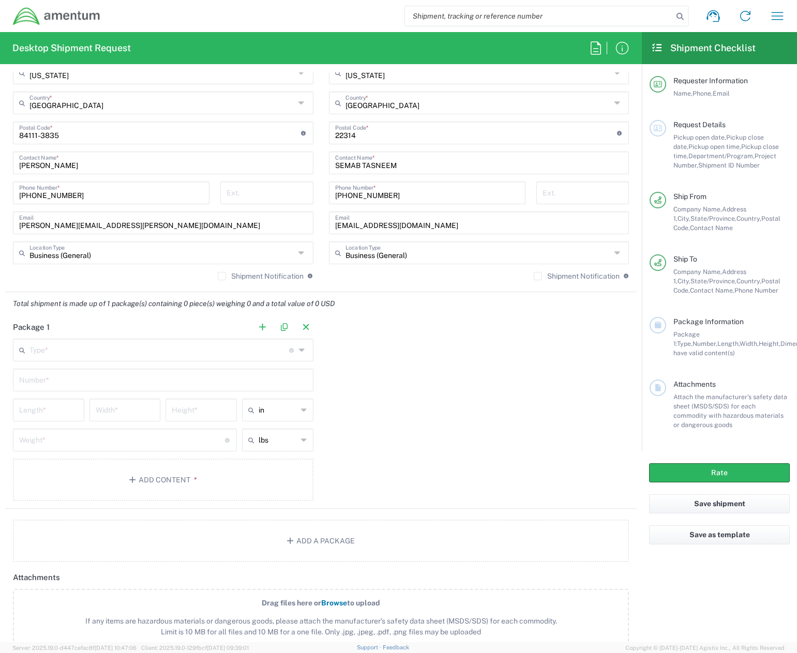
click at [94, 354] on input "text" at bounding box center [159, 349] width 260 height 18
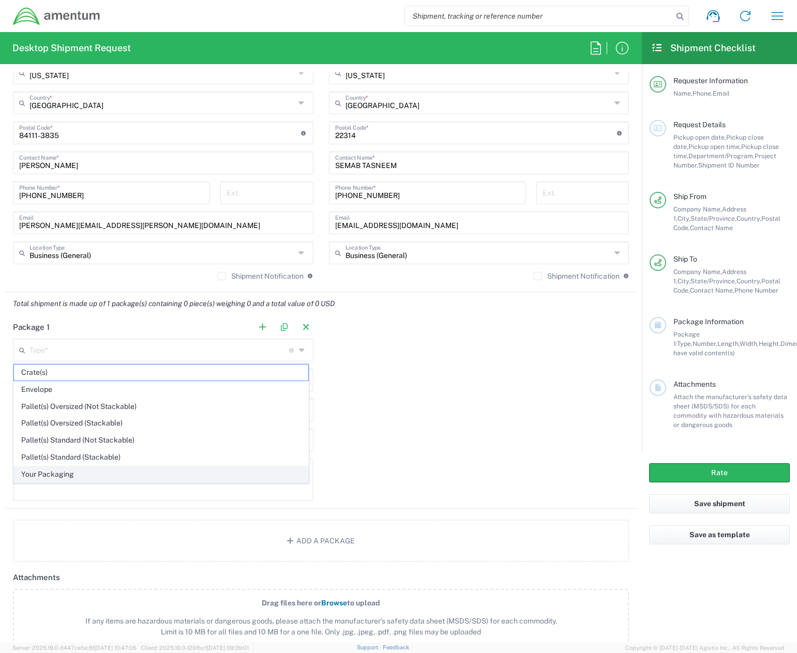
click at [52, 477] on span "Your Packaging" at bounding box center [161, 475] width 294 height 16
type input "Your Packaging"
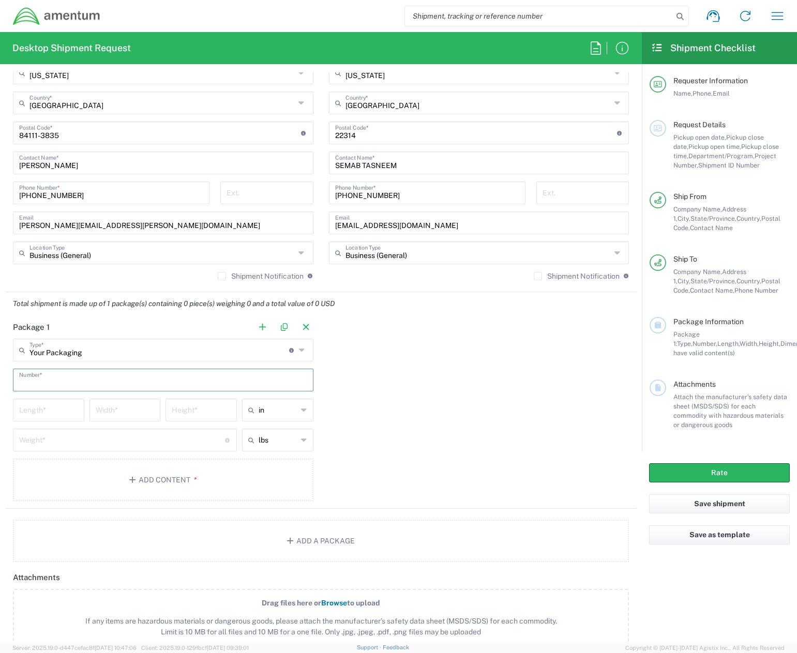
click at [66, 381] on input "text" at bounding box center [163, 379] width 288 height 18
type input "3"
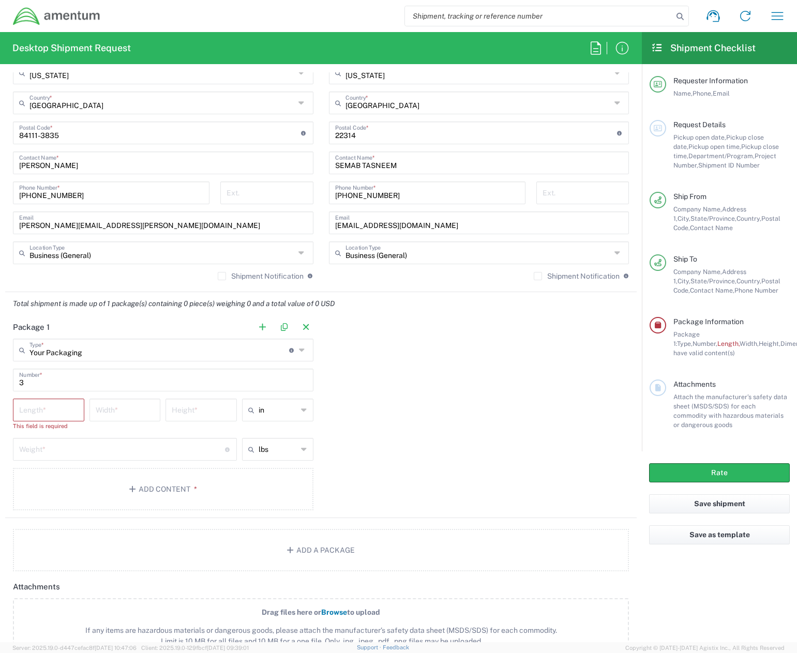
click at [17, 408] on div "Length *" at bounding box center [48, 410] width 71 height 23
click at [30, 410] on input "number" at bounding box center [48, 409] width 59 height 18
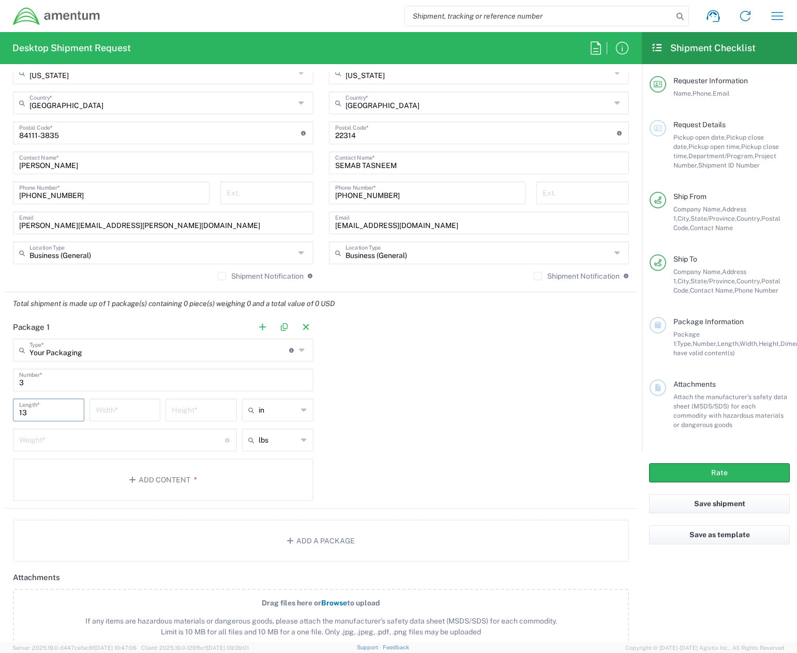
type input "13"
type input "21"
type input "10"
type input "in"
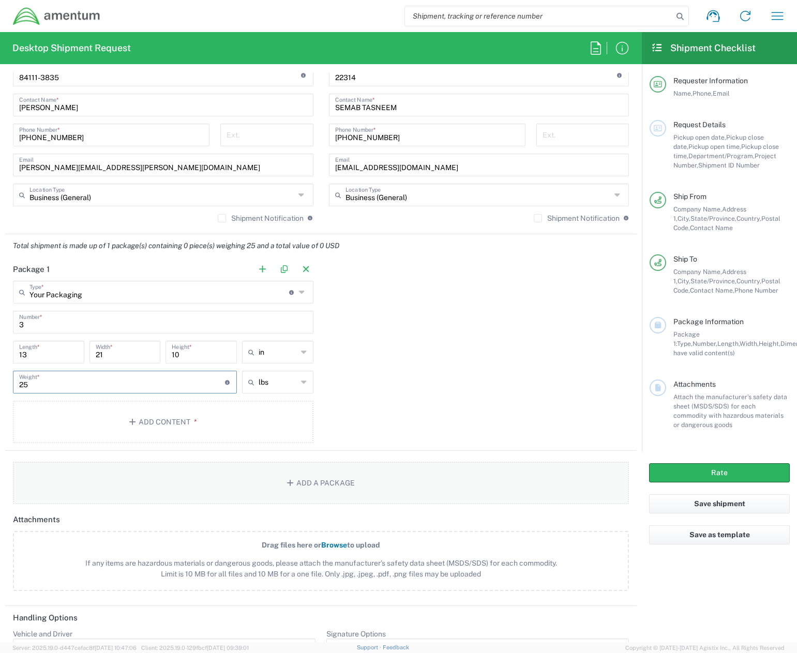
scroll to position [724, 0]
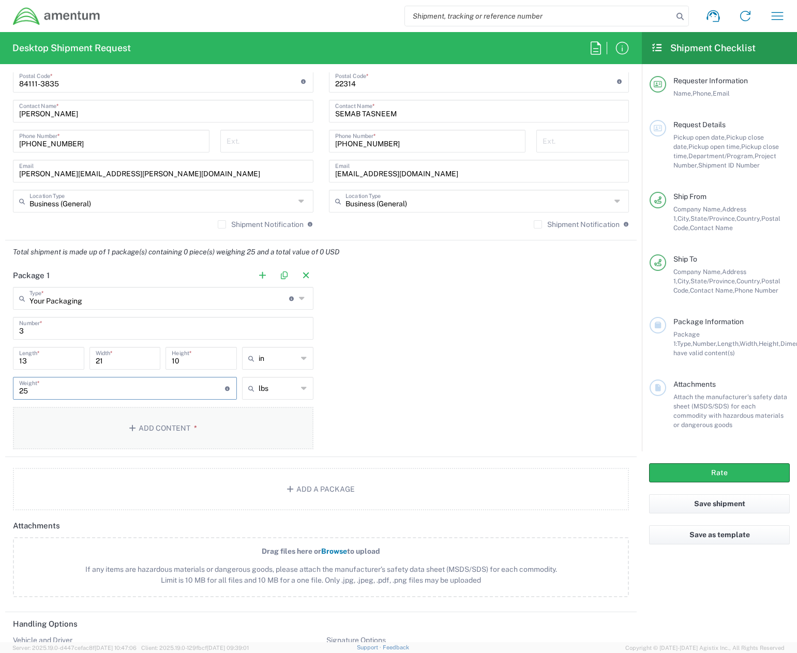
type input "25"
click at [182, 432] on button "Add Content *" at bounding box center [163, 428] width 301 height 42
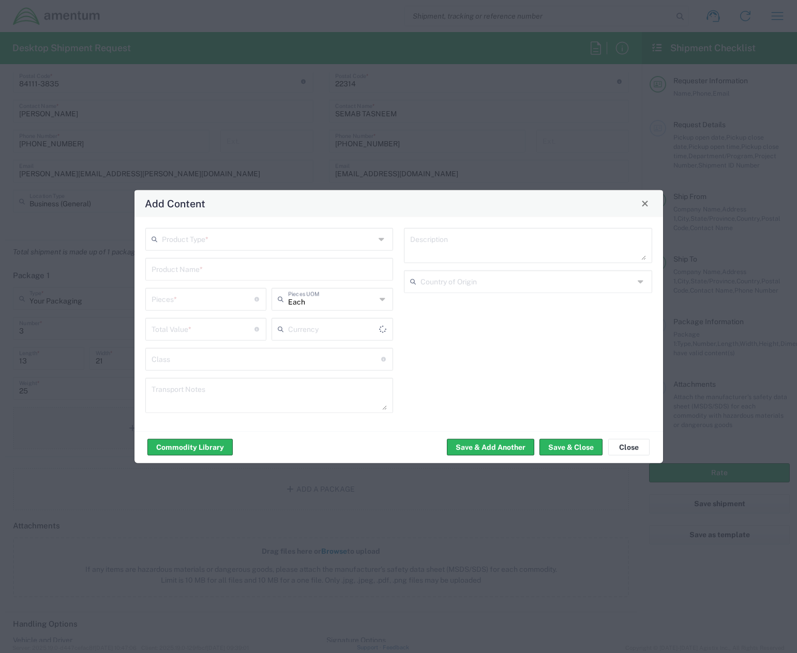
type input "US Dollar"
click at [233, 244] on input "text" at bounding box center [269, 238] width 214 height 18
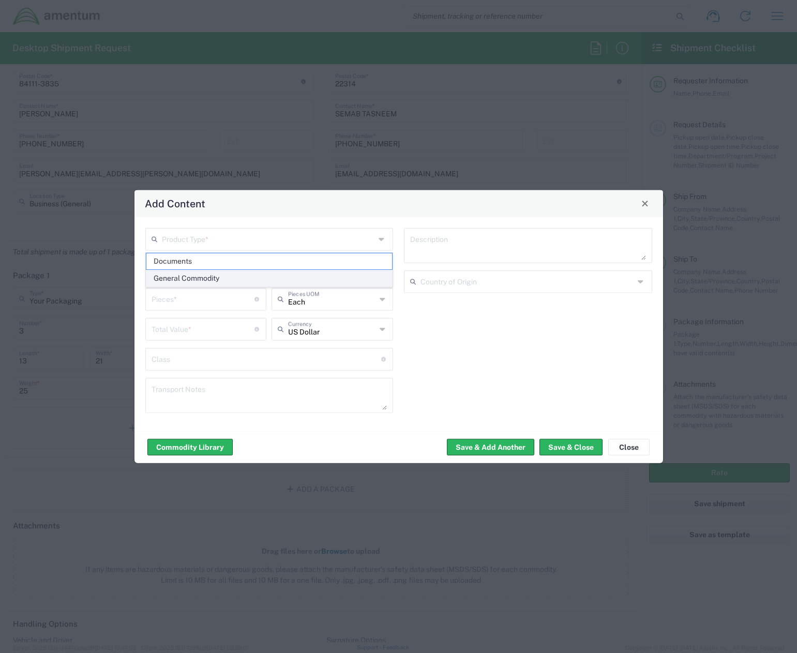
click at [202, 276] on span "General Commodity" at bounding box center [269, 279] width 246 height 16
type input "General Commodity"
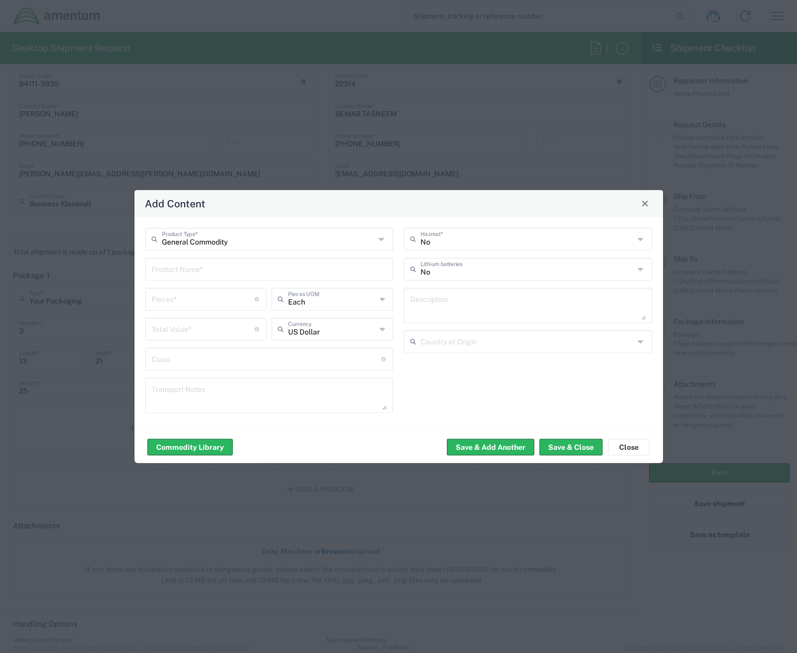
click at [206, 275] on input "text" at bounding box center [270, 268] width 236 height 18
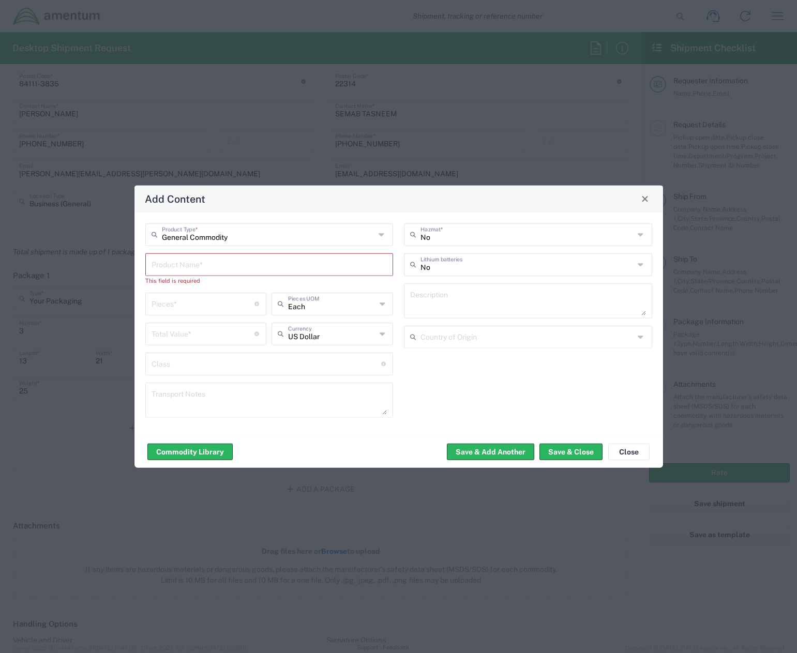
click at [198, 262] on input "text" at bounding box center [270, 263] width 236 height 18
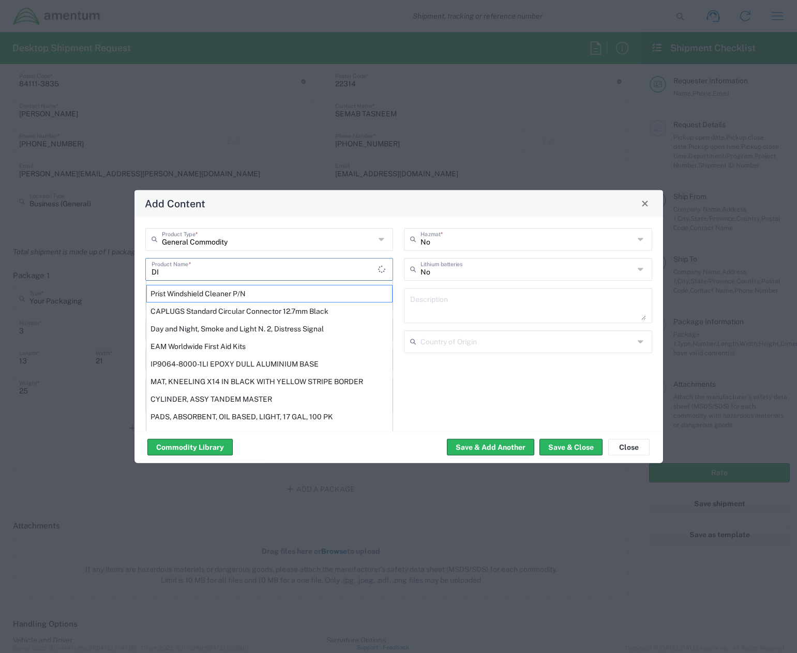
type input "D"
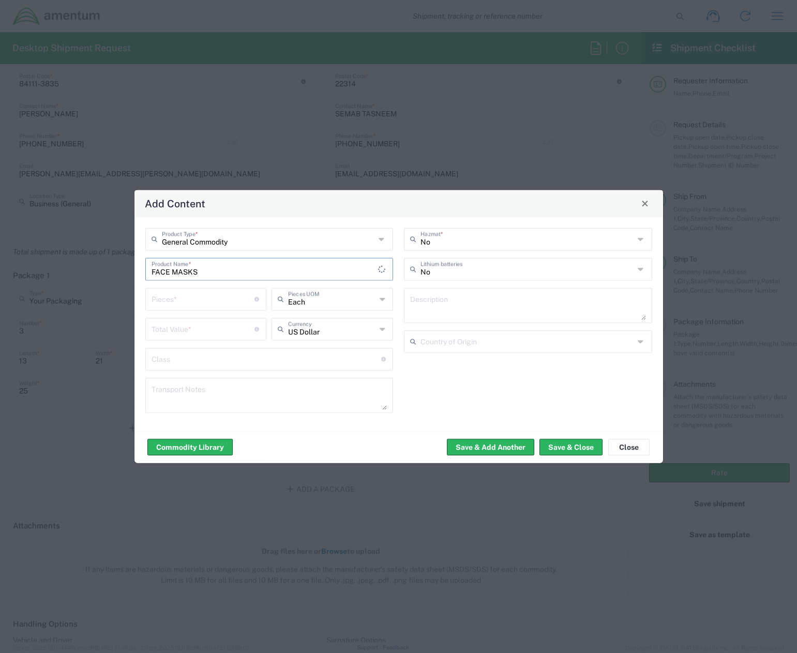
type input "FACE MASKS"
type input "3"
click at [313, 319] on span "Each" at bounding box center [332, 321] width 119 height 16
click at [322, 300] on input "text" at bounding box center [332, 298] width 88 height 18
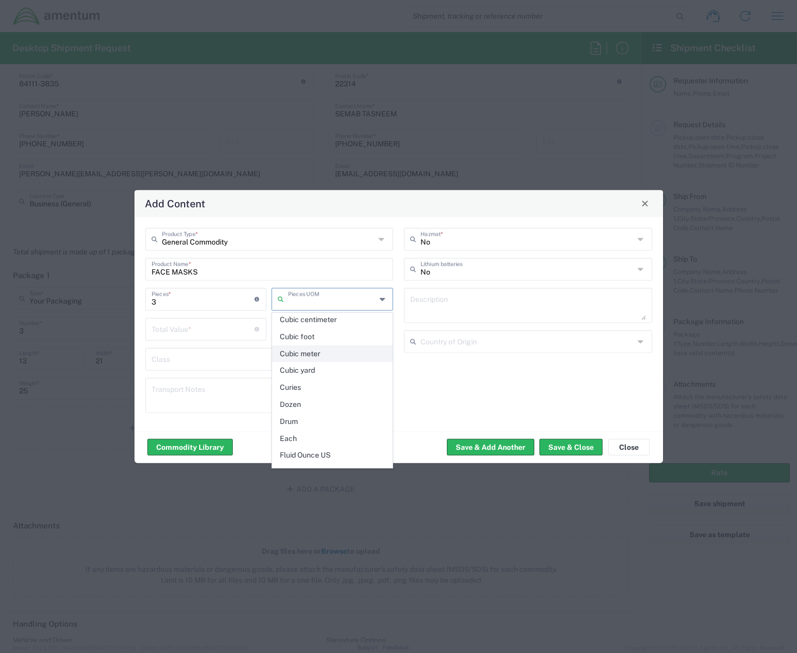
scroll to position [155, 0]
click at [299, 385] on span "Each" at bounding box center [332, 387] width 119 height 16
type input "Each"
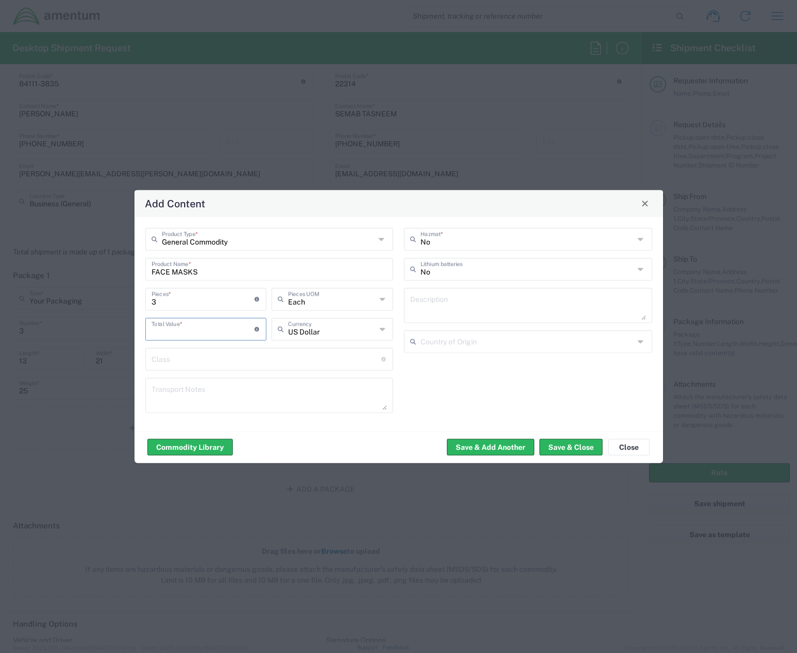
click at [210, 329] on input "number" at bounding box center [203, 328] width 103 height 18
type input "449.70"
click at [573, 449] on button "Save & Close" at bounding box center [571, 447] width 63 height 17
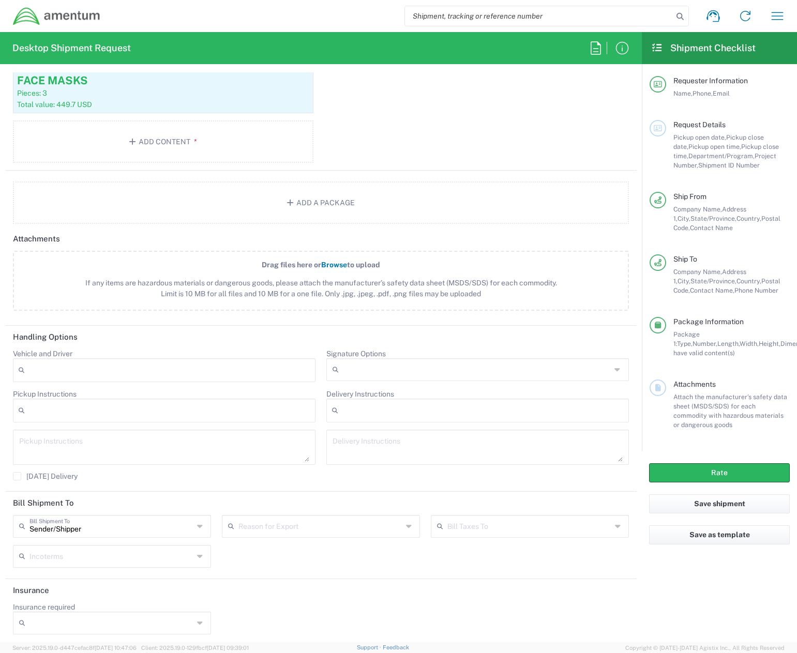
scroll to position [1075, 0]
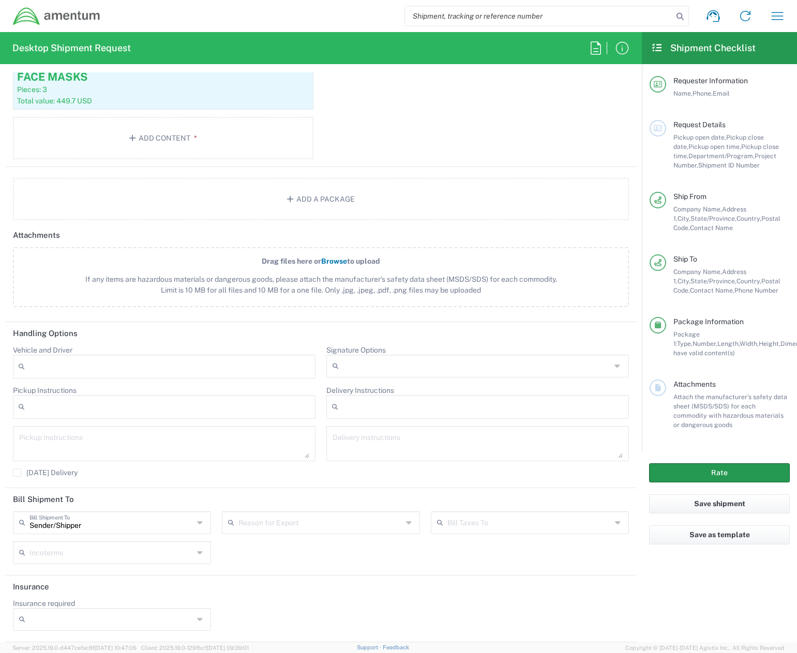
click at [699, 464] on button "Rate" at bounding box center [719, 472] width 141 height 19
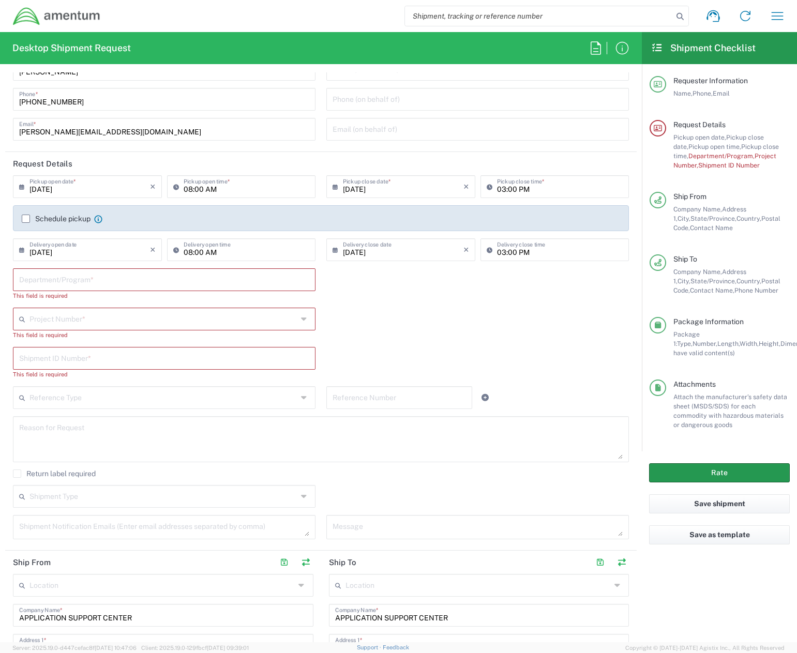
scroll to position [17, 0]
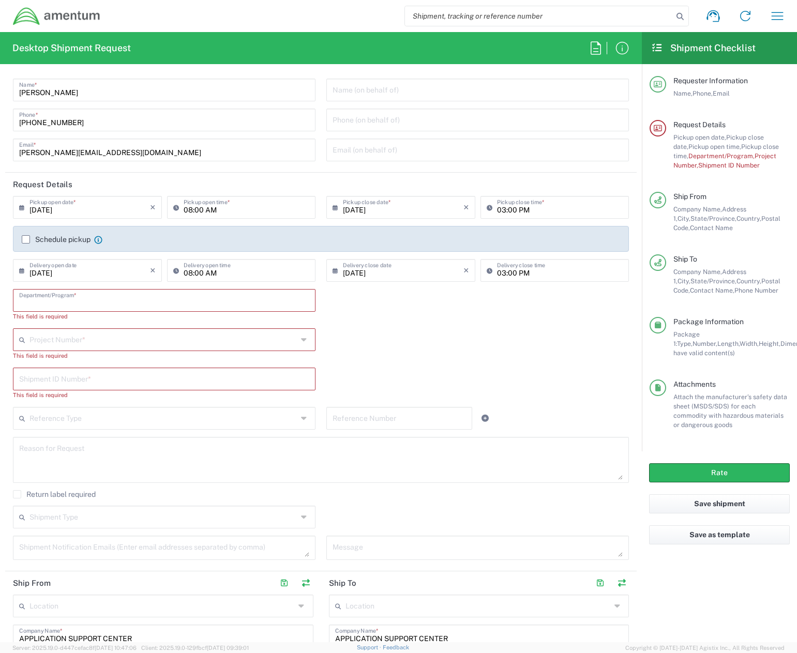
click at [82, 301] on input "text" at bounding box center [164, 300] width 290 height 18
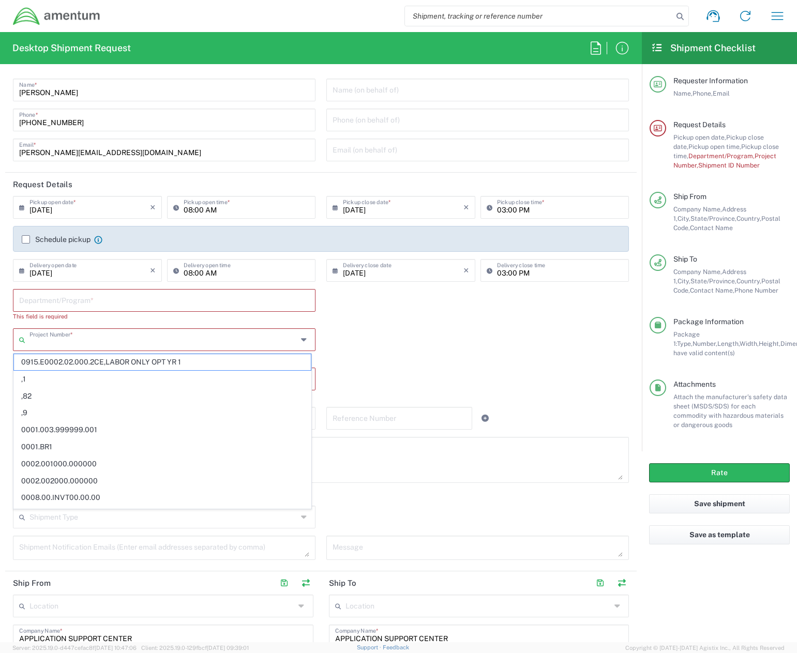
click at [103, 343] on input "text" at bounding box center [163, 339] width 268 height 18
click at [44, 339] on input "text" at bounding box center [163, 339] width 268 height 18
type input "1"
click at [59, 335] on input "text" at bounding box center [163, 339] width 268 height 18
type input "4"
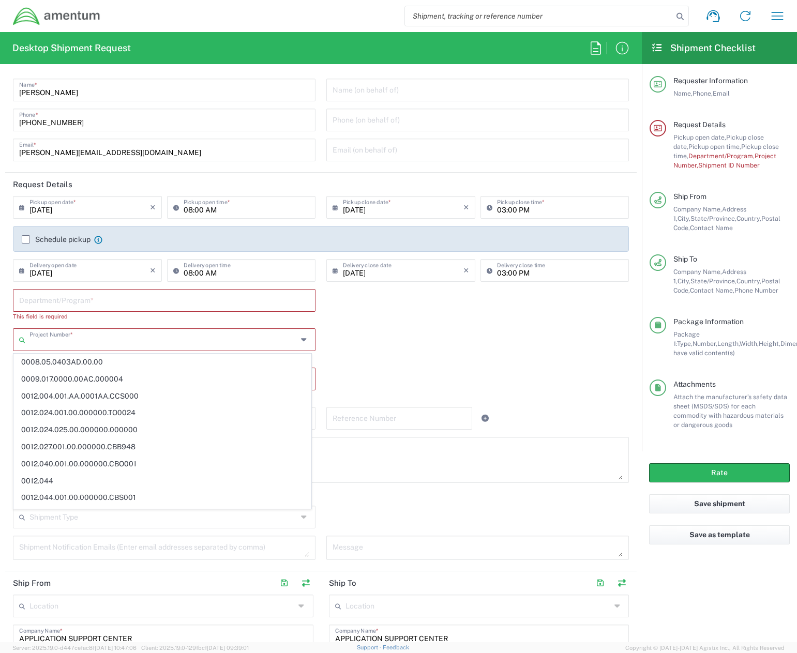
paste input "[DOMAIN_NAME]"
type input "[DOMAIN_NAME]"
click at [47, 335] on input "text" at bounding box center [163, 339] width 268 height 18
paste input "[DOMAIN_NAME]"
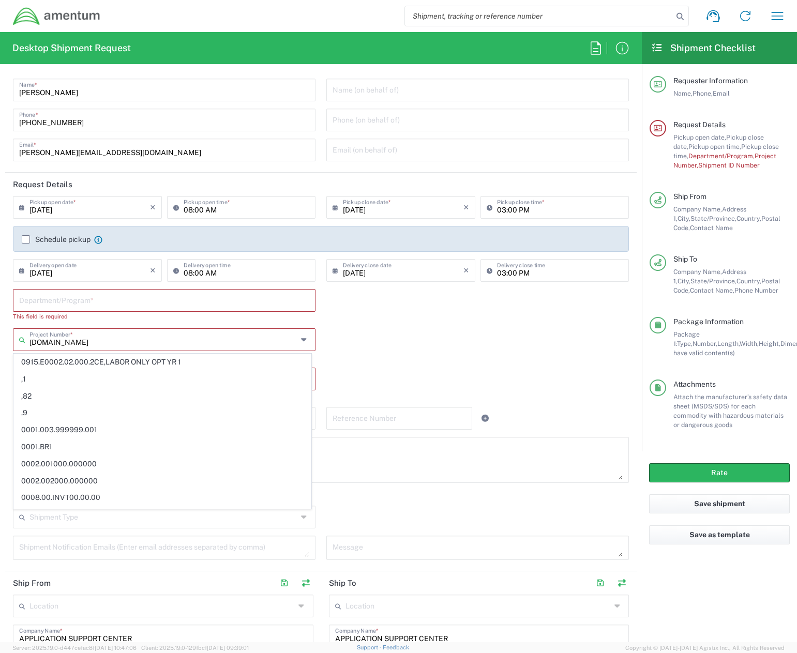
type input "[DOMAIN_NAME]"
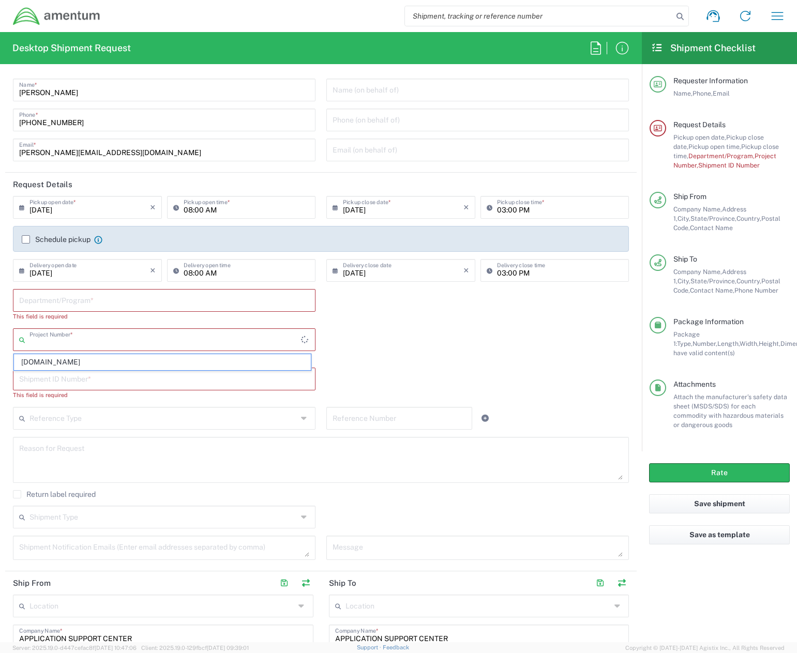
click at [44, 338] on input "text" at bounding box center [165, 339] width 272 height 18
click at [110, 356] on span "[DOMAIN_NAME]" at bounding box center [162, 362] width 297 height 16
type input "[DOMAIN_NAME]"
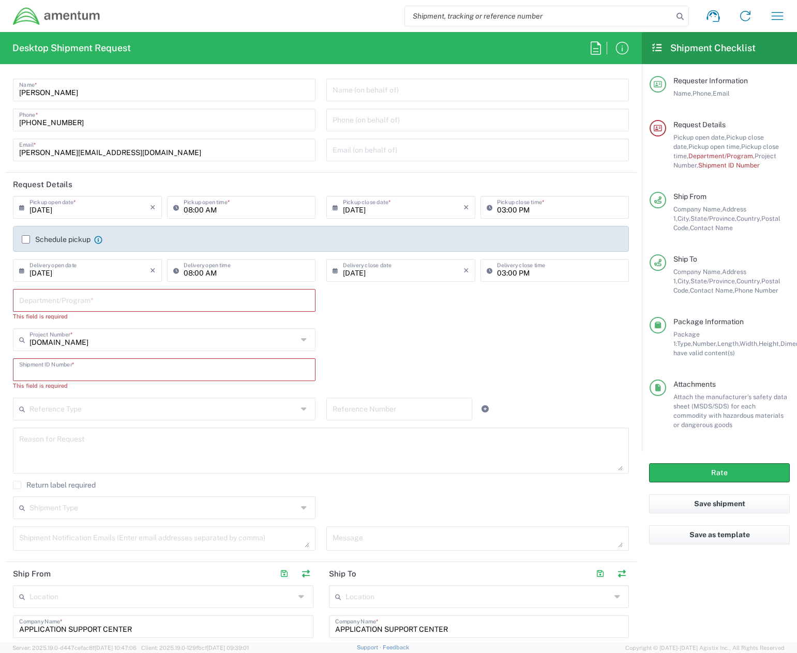
click at [108, 367] on input "text" at bounding box center [164, 369] width 290 height 18
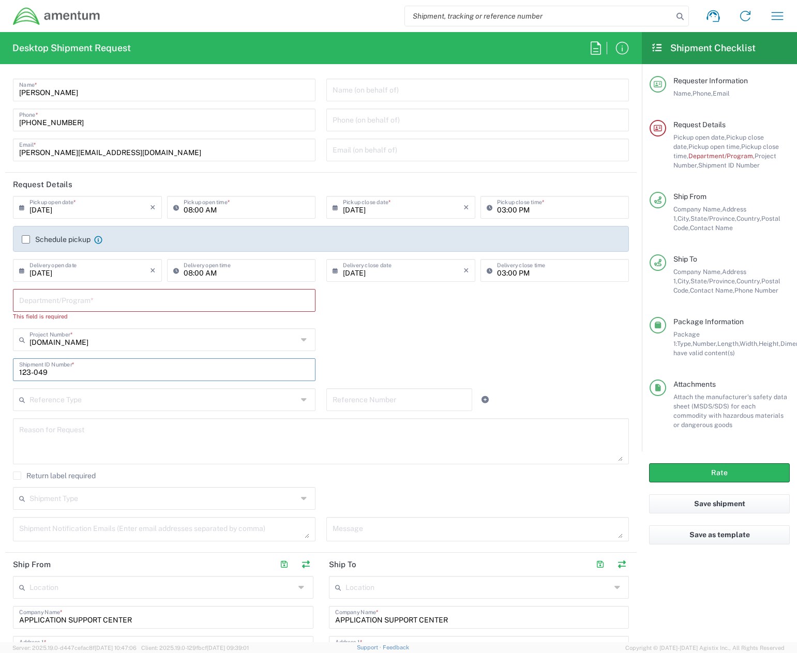
type input "123-049"
click at [82, 298] on input "text" at bounding box center [164, 300] width 290 height 18
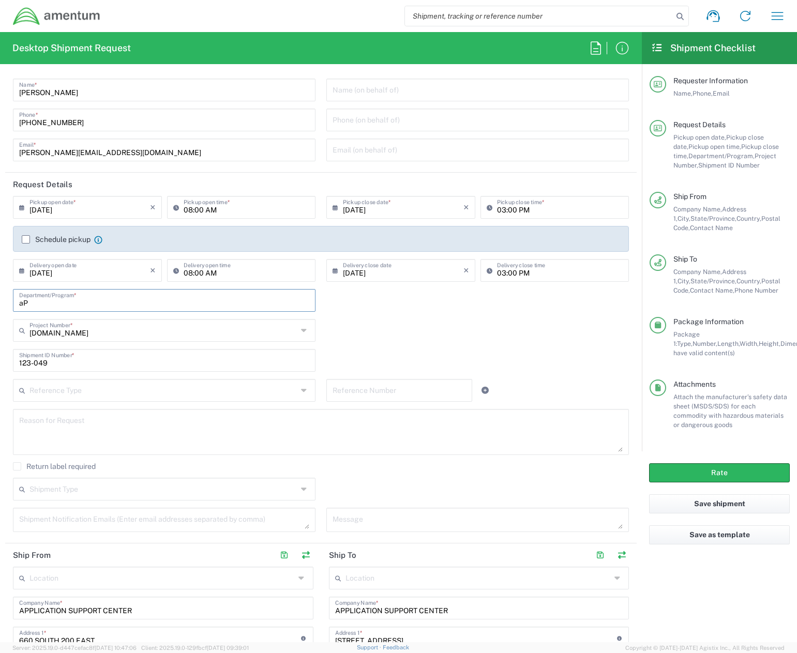
type input "a"
type input "APPLICATIN SUPPORT CENTER"
click at [27, 238] on label "Schedule pickup" at bounding box center [56, 239] width 69 height 8
click at [26, 239] on input "Schedule pickup" at bounding box center [26, 239] width 0 height 0
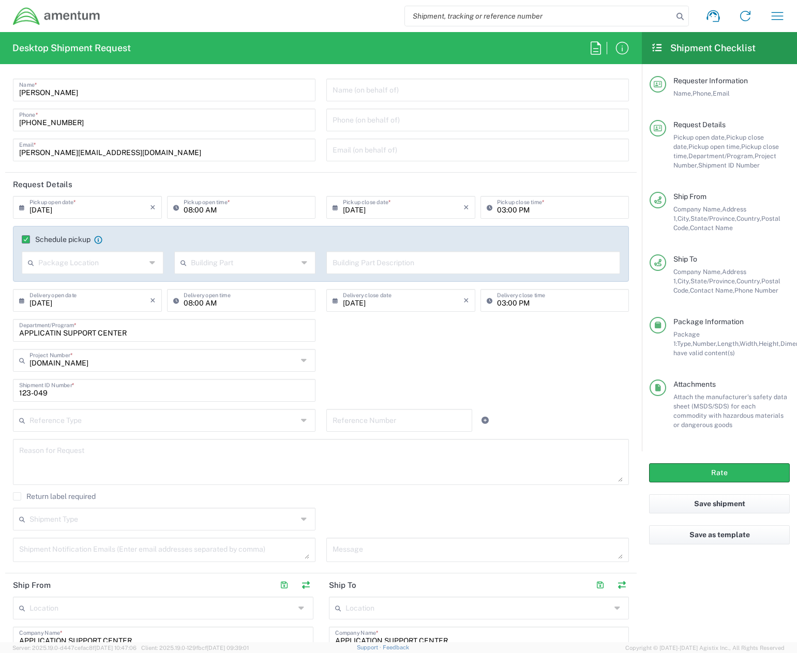
click at [138, 265] on input "text" at bounding box center [92, 262] width 108 height 18
click at [72, 282] on span "Front" at bounding box center [92, 285] width 138 height 16
type input "Front"
click at [235, 267] on input "text" at bounding box center [245, 262] width 108 height 18
click at [195, 367] on span "Suite" at bounding box center [242, 370] width 138 height 16
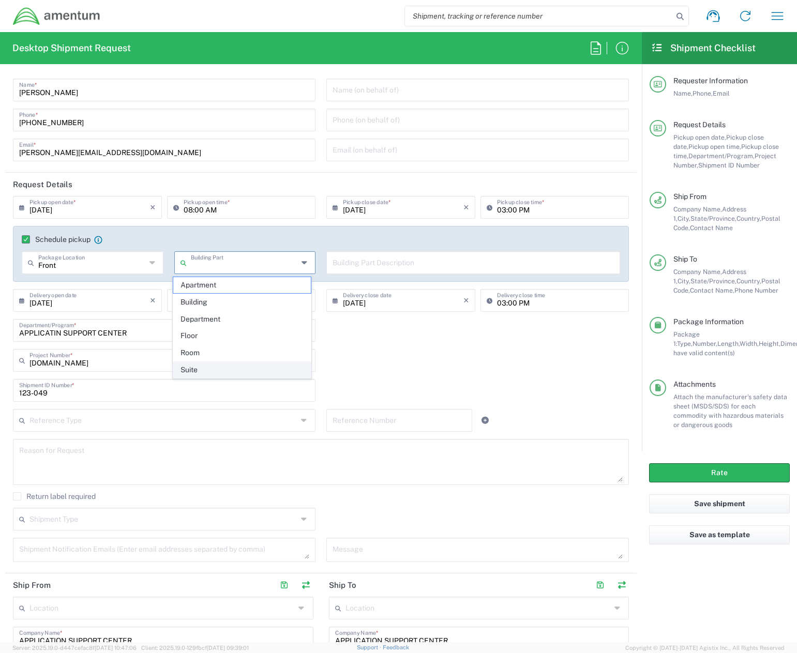
type input "Suite"
click at [355, 261] on input "text" at bounding box center [473, 262] width 281 height 18
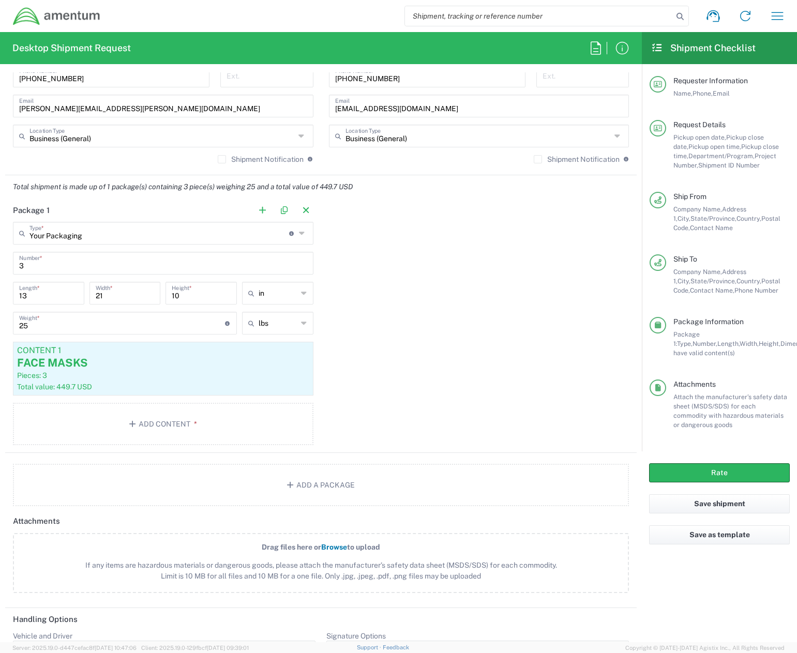
scroll to position [1052, 0]
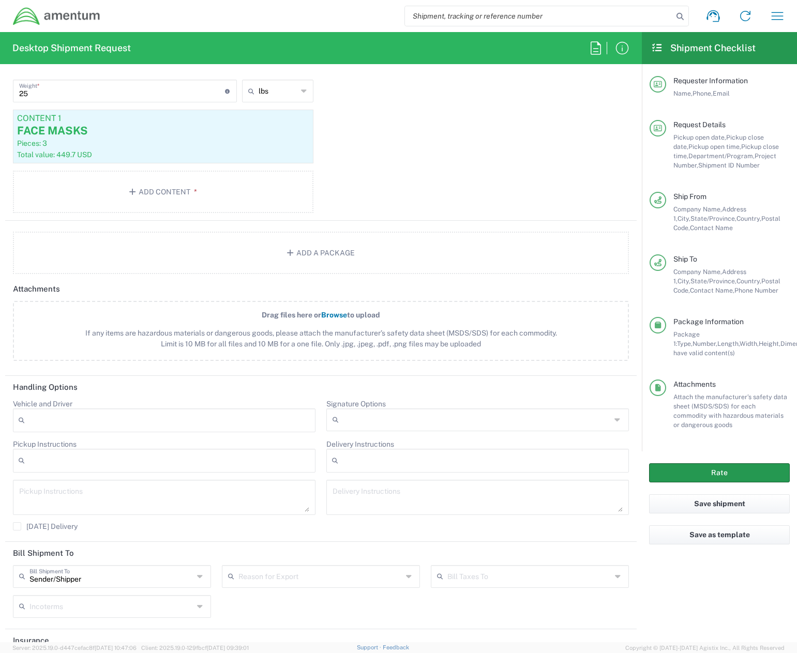
click at [725, 467] on button "Rate" at bounding box center [719, 472] width 141 height 19
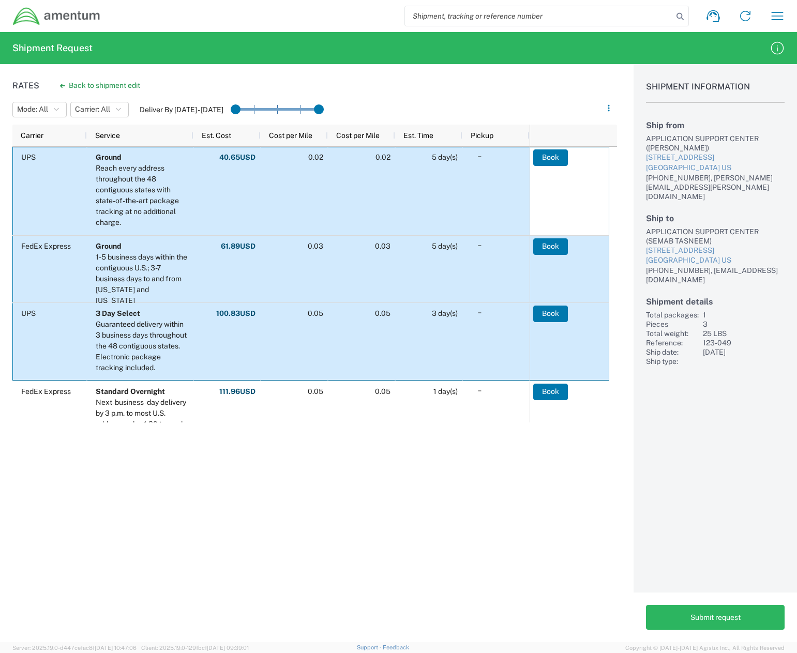
drag, startPoint x: 551, startPoint y: 160, endPoint x: 2, endPoint y: 337, distance: 577.3
click at [3, 338] on div "Rates Back to shipment edit Mode: All All SMAL Carrier: All All FedEx Express U…" at bounding box center [308, 353] width 617 height 578
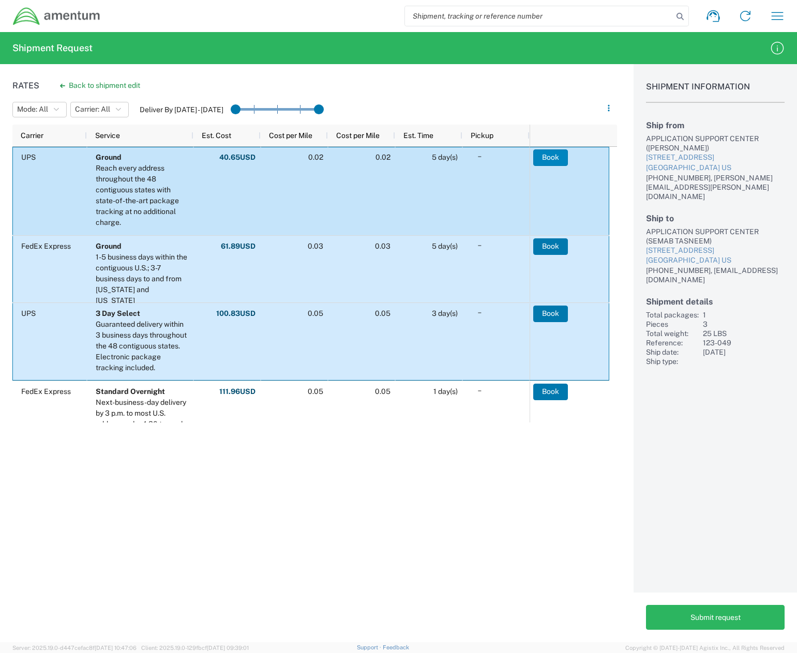
click at [557, 155] on button "Book" at bounding box center [550, 157] width 35 height 17
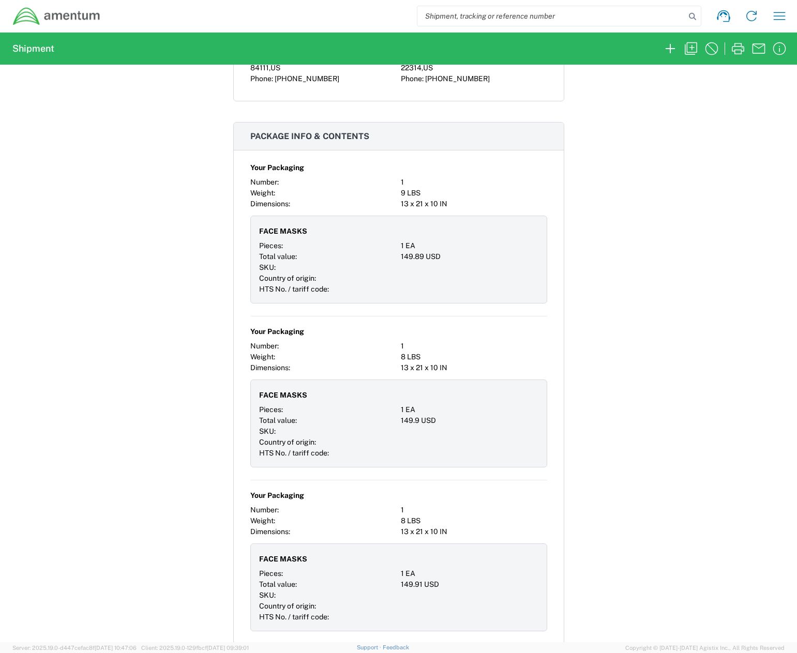
scroll to position [828, 0]
click at [598, 199] on div "Shipment 56881307 Google Maps Carrier information Carrier name: UPS Service lev…" at bounding box center [398, 354] width 797 height 578
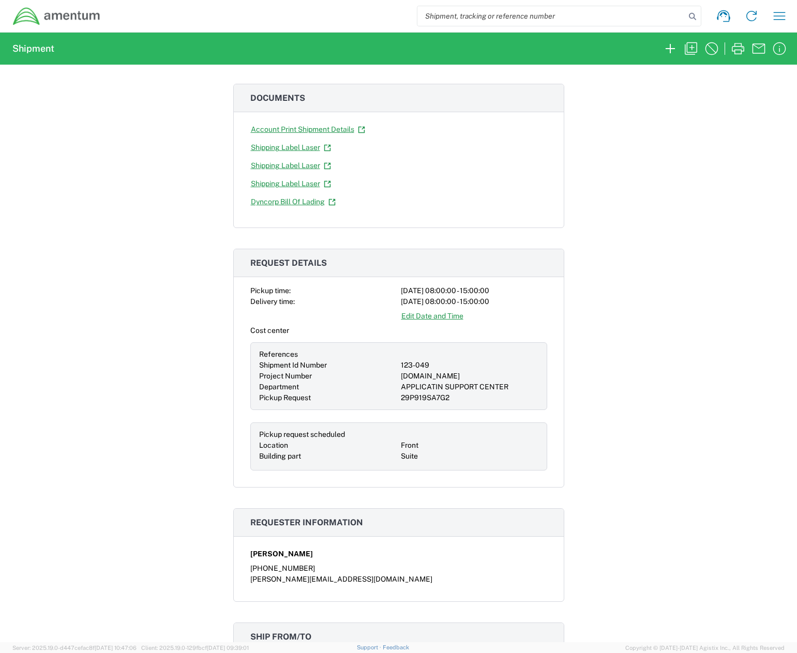
scroll to position [0, 0]
